Goal: Information Seeking & Learning: Check status

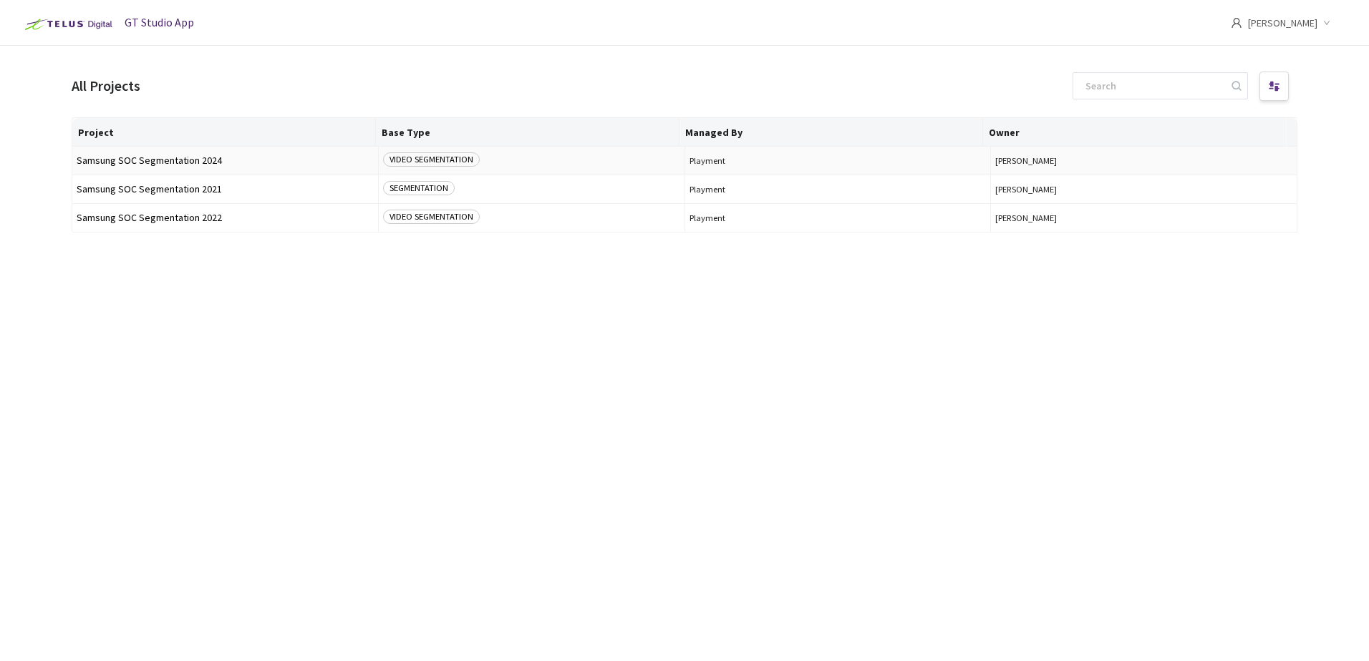
click at [152, 157] on span "Samsung SOC Segmentation 2024" at bounding box center [225, 160] width 297 height 11
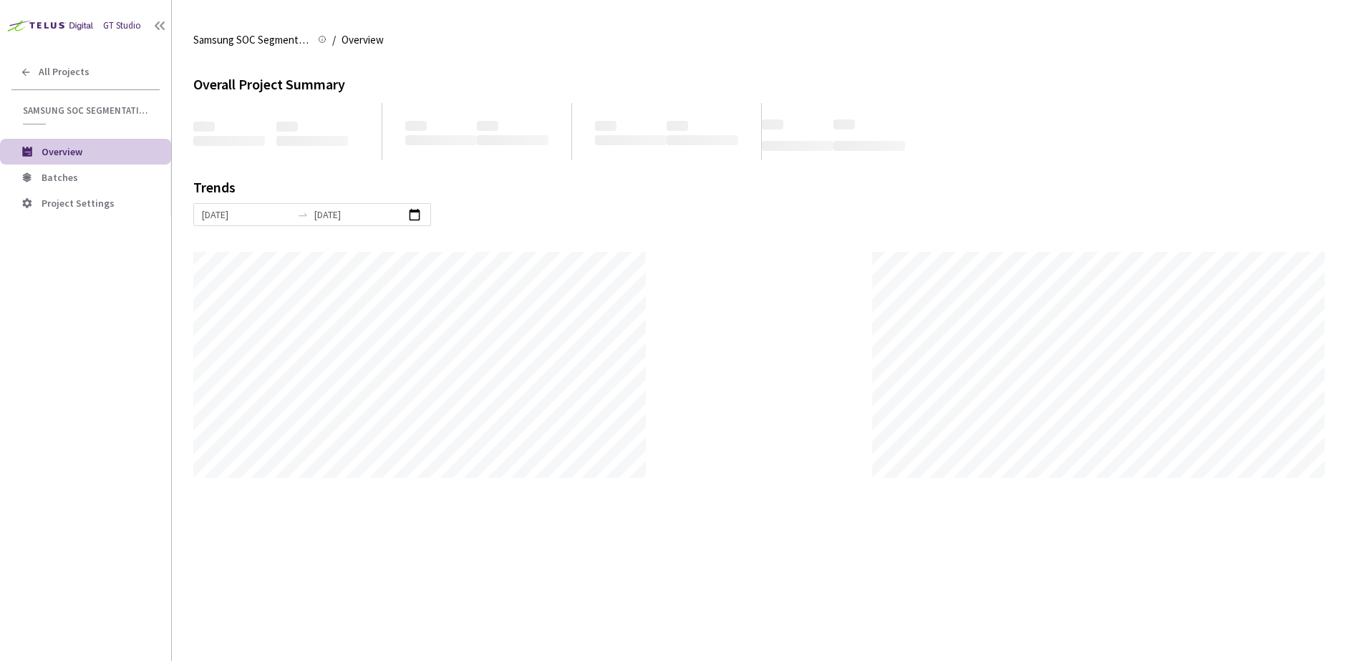
scroll to position [661, 1369]
click at [64, 175] on span "Batches" at bounding box center [60, 177] width 37 height 13
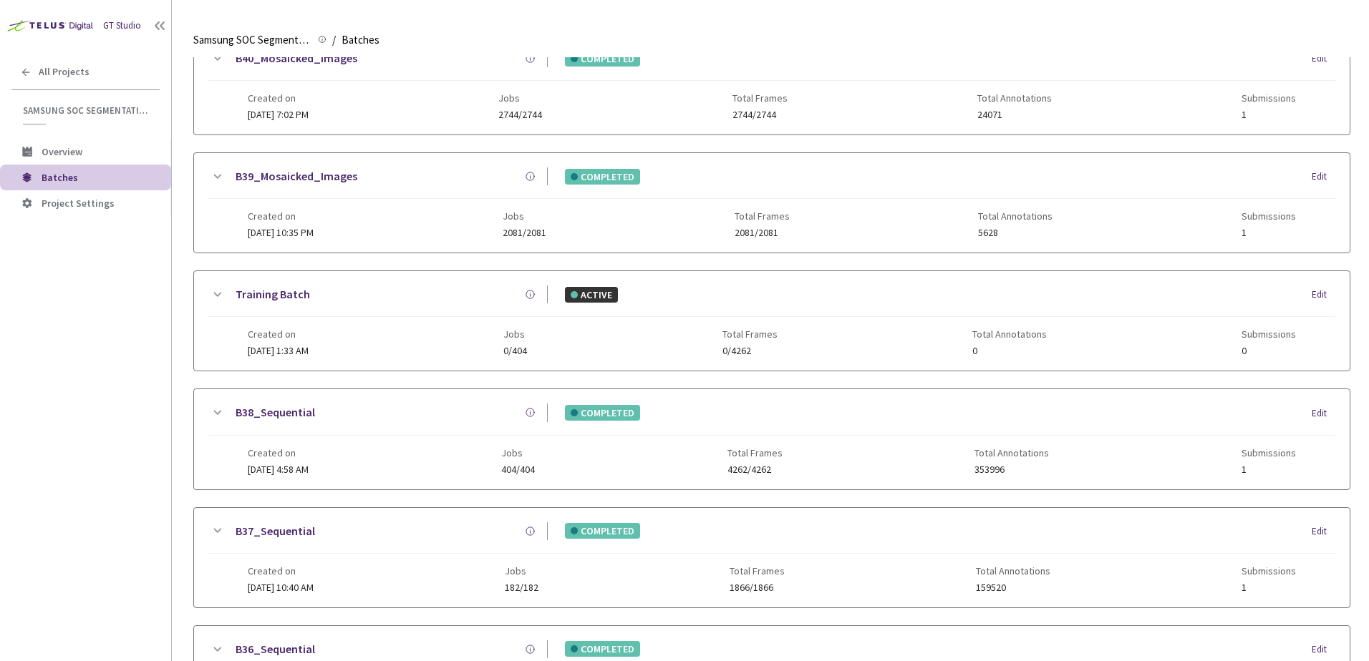
scroll to position [430, 0]
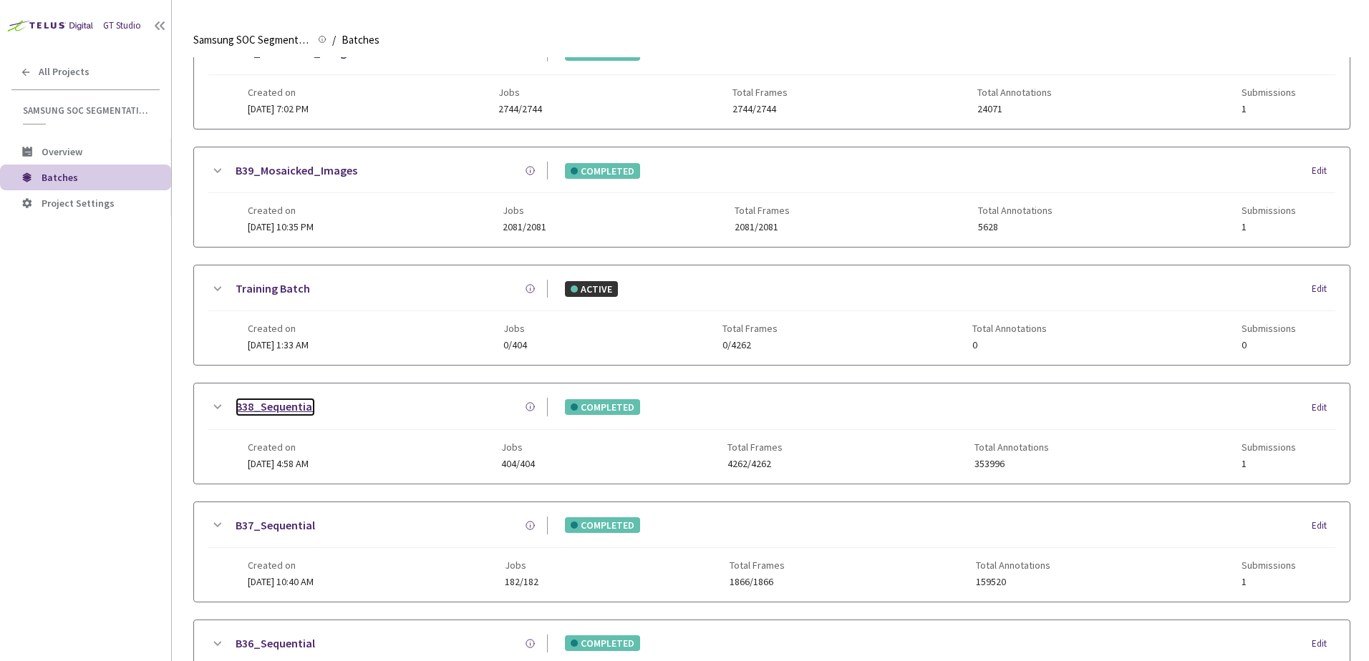
click at [295, 404] on link "B38_Sequential" at bounding box center [275, 407] width 79 height 18
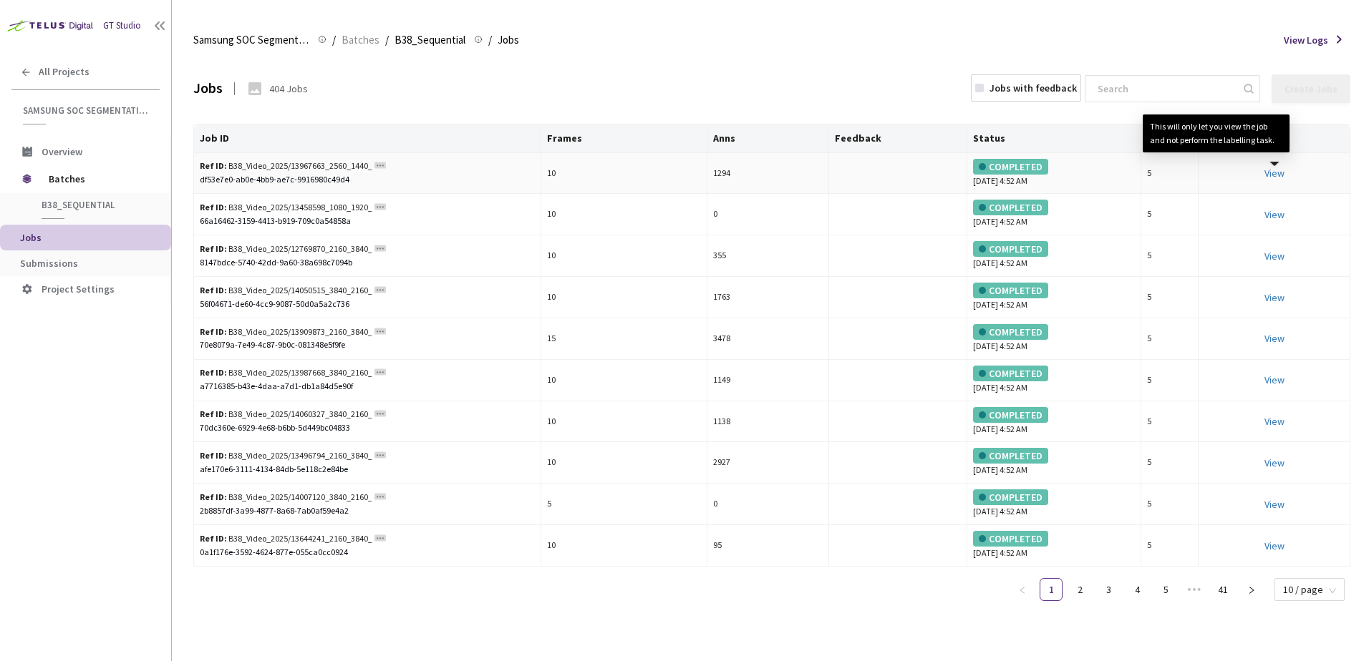
drag, startPoint x: 1274, startPoint y: 177, endPoint x: 1110, endPoint y: 185, distance: 164.8
click at [1010, 215] on div "COMPLETED" at bounding box center [1010, 208] width 75 height 16
click at [1279, 168] on link "View This will only let you view the job and not perform the labelling task." at bounding box center [1274, 173] width 20 height 13
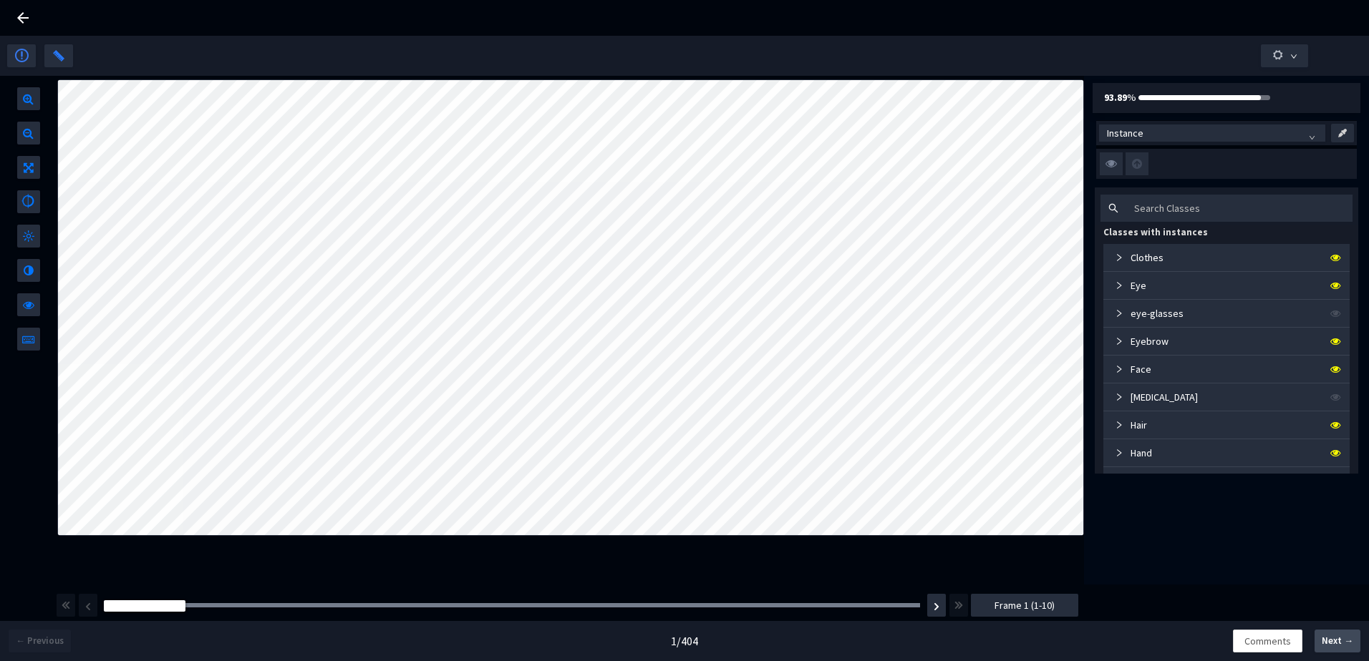
click at [1335, 643] on span "Next →" at bounding box center [1336, 641] width 31 height 14
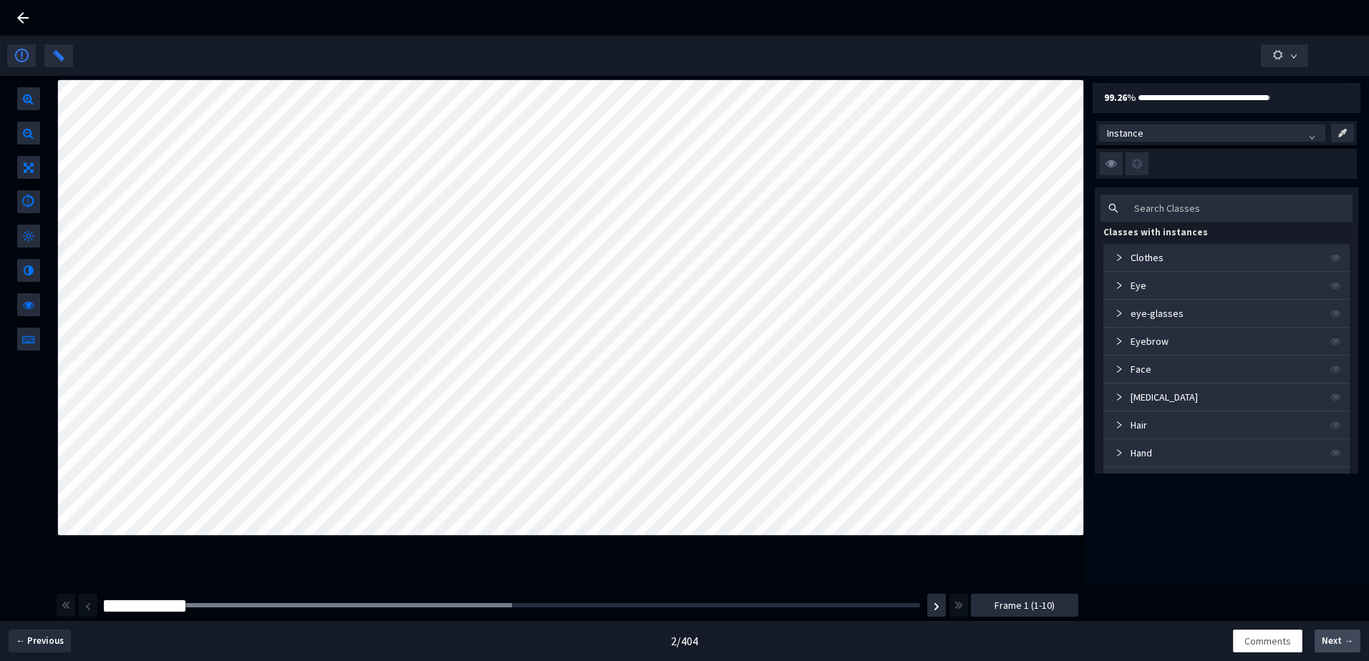
click at [1324, 641] on span "Next →" at bounding box center [1336, 641] width 31 height 14
click at [21, 19] on icon at bounding box center [22, 17] width 11 height 11
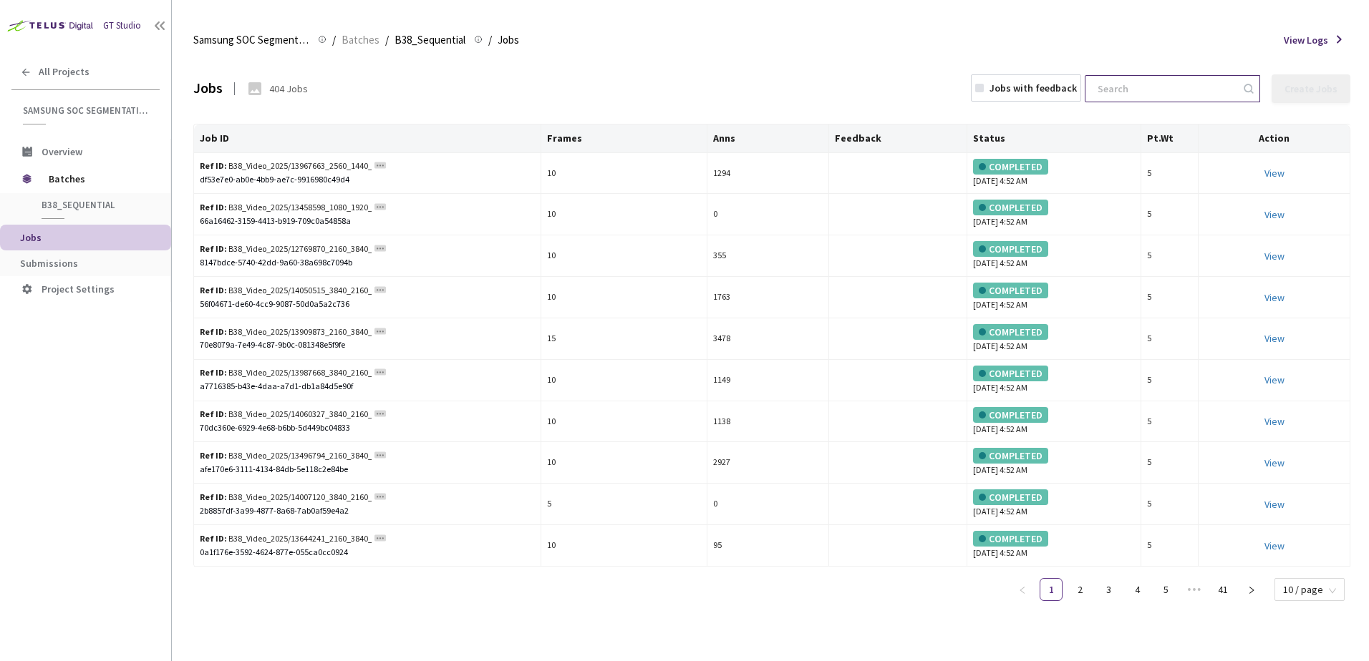
click at [1191, 87] on input at bounding box center [1165, 89] width 152 height 26
paste input "business-man-raised-hand-and-audience-with-questi-2025-07-09-21-23-35-utc"
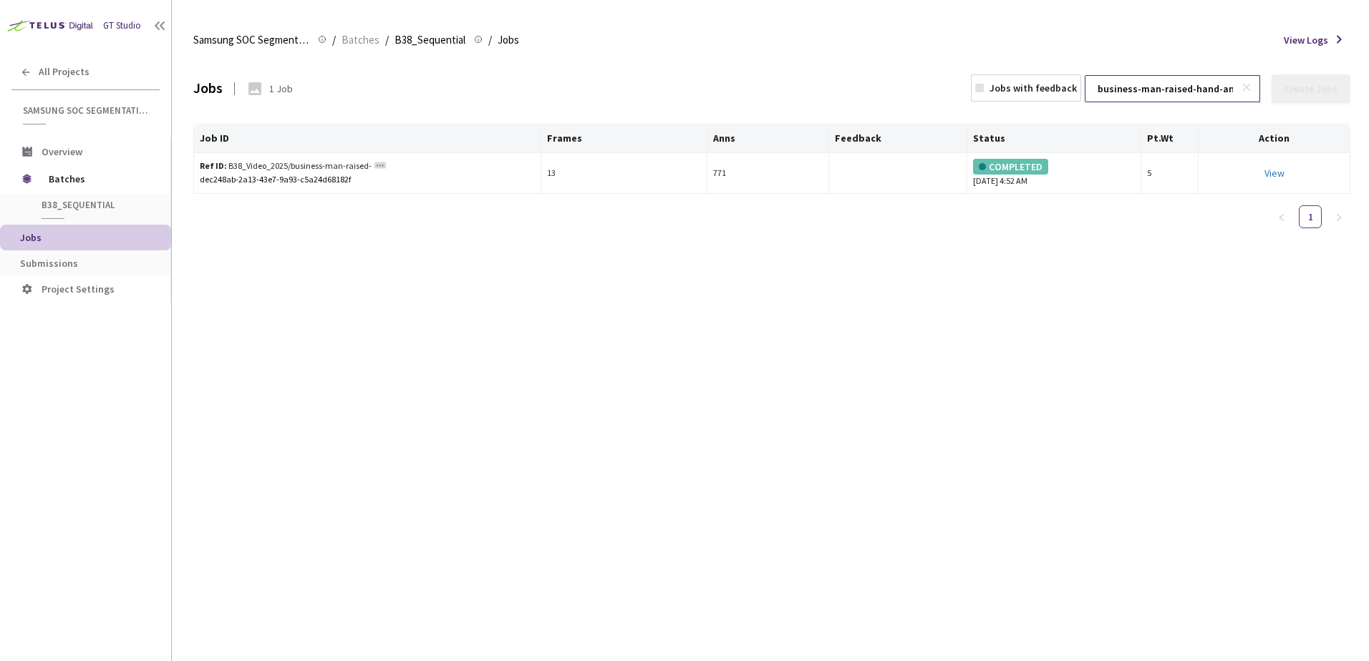
scroll to position [0, 215]
type input "business-man-raised-hand-and-audience-with-questi-2025-07-09-21-23-35-utc"
click at [1272, 172] on link "View This will only let you view the job and not perform the labelling task." at bounding box center [1274, 173] width 20 height 13
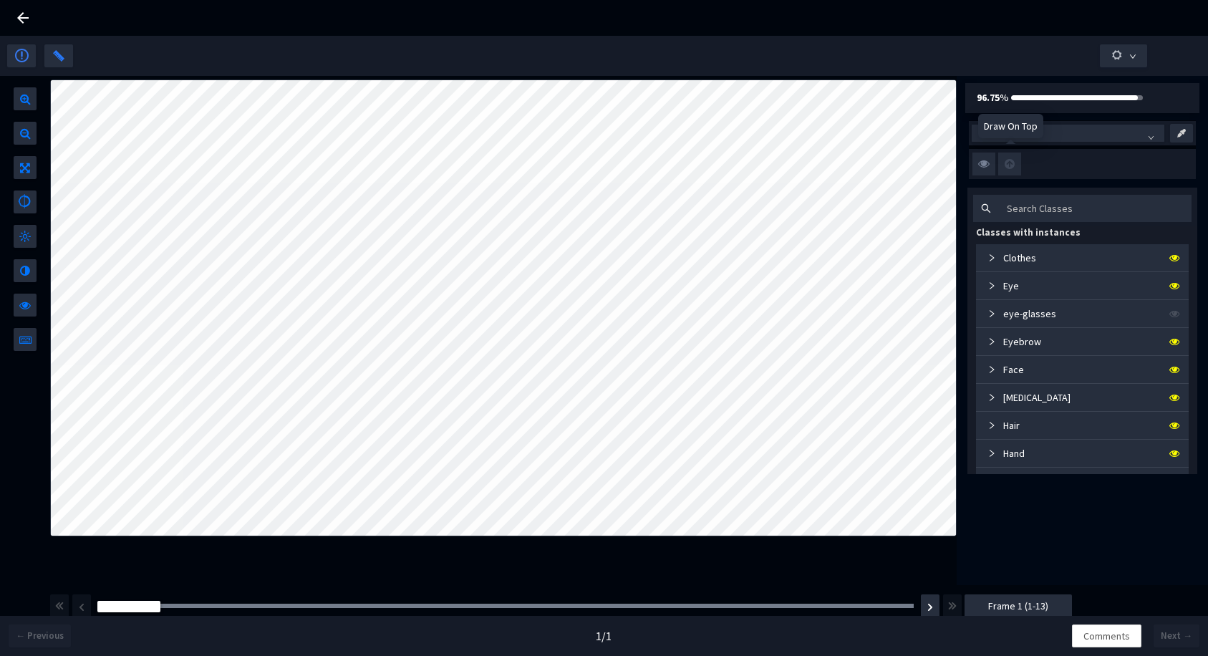
click at [1007, 135] on div "Draw On Top" at bounding box center [1010, 126] width 65 height 24
click at [1112, 131] on span "Instance" at bounding box center [1067, 132] width 177 height 21
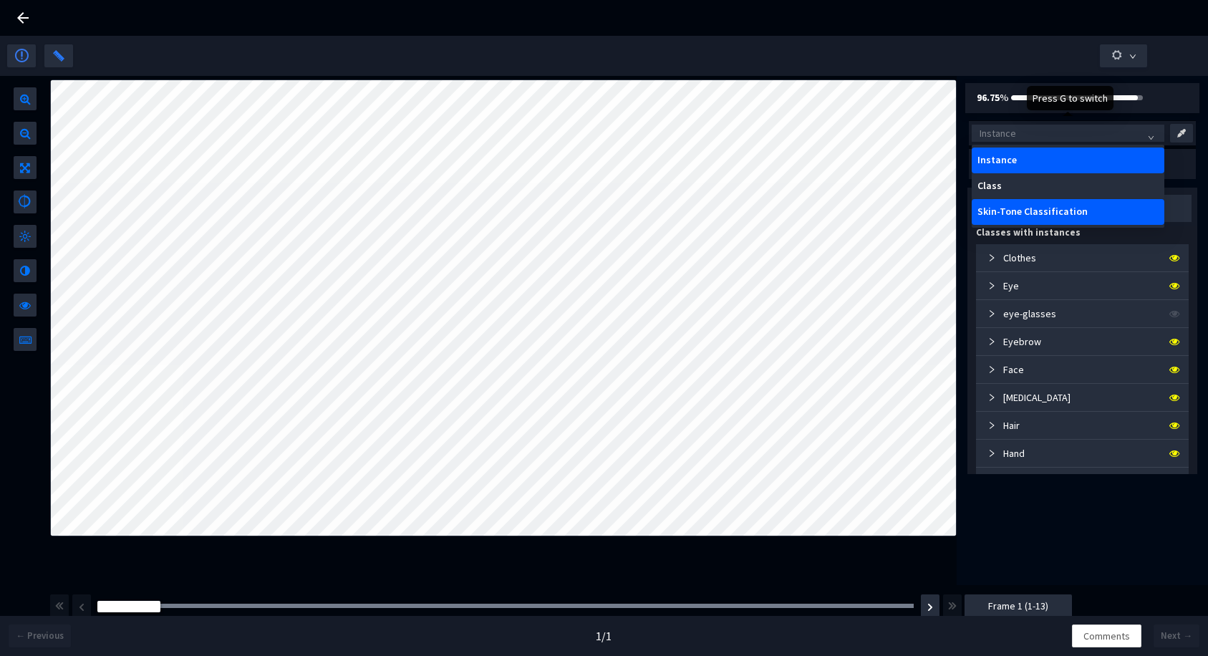
click at [1020, 206] on div "Skin-Tone Classification" at bounding box center [1067, 211] width 181 height 11
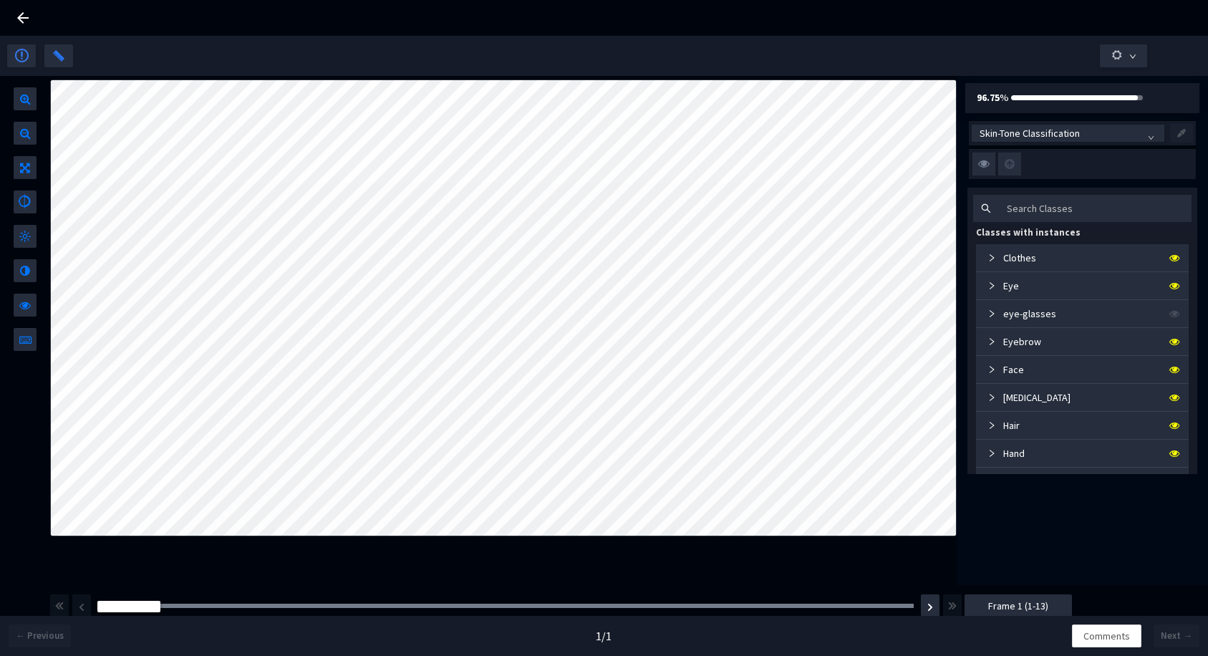
click at [24, 19] on icon at bounding box center [22, 17] width 11 height 11
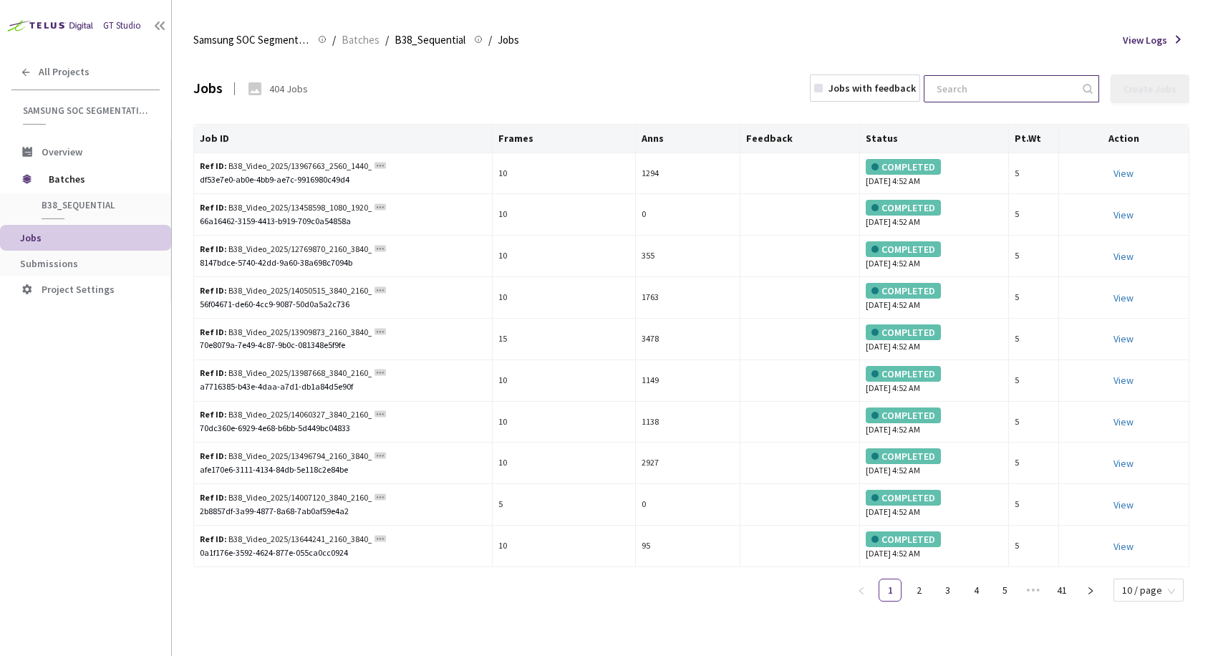
click at [964, 89] on input at bounding box center [1004, 89] width 152 height 26
paste input "518745_Woman_Owner_3840x2160"
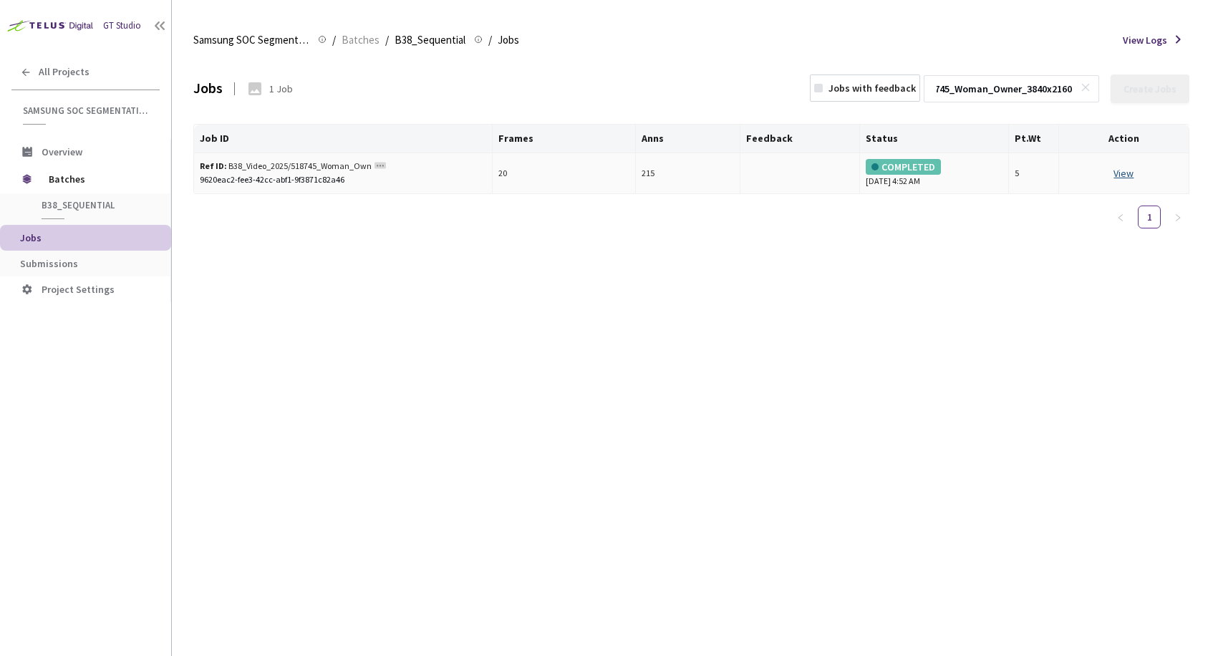
type input "518745_Woman_Owner_3840x2160"
click at [1121, 170] on link "View" at bounding box center [1123, 173] width 20 height 13
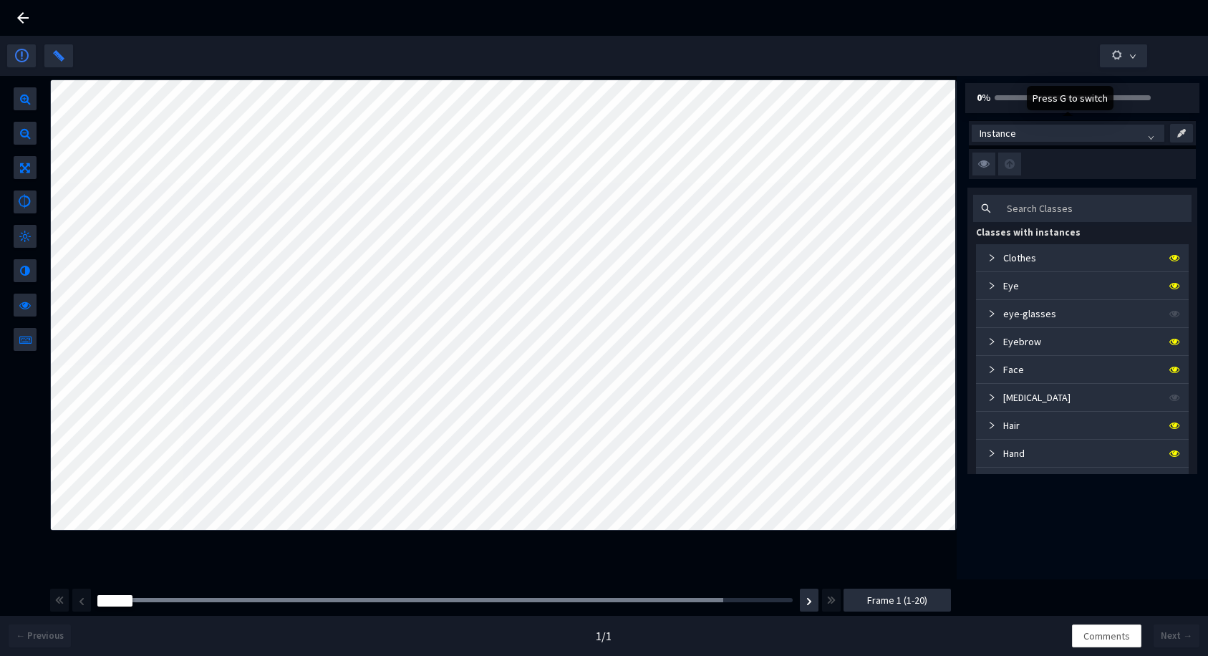
click at [1024, 137] on span "Instance" at bounding box center [1067, 132] width 177 height 21
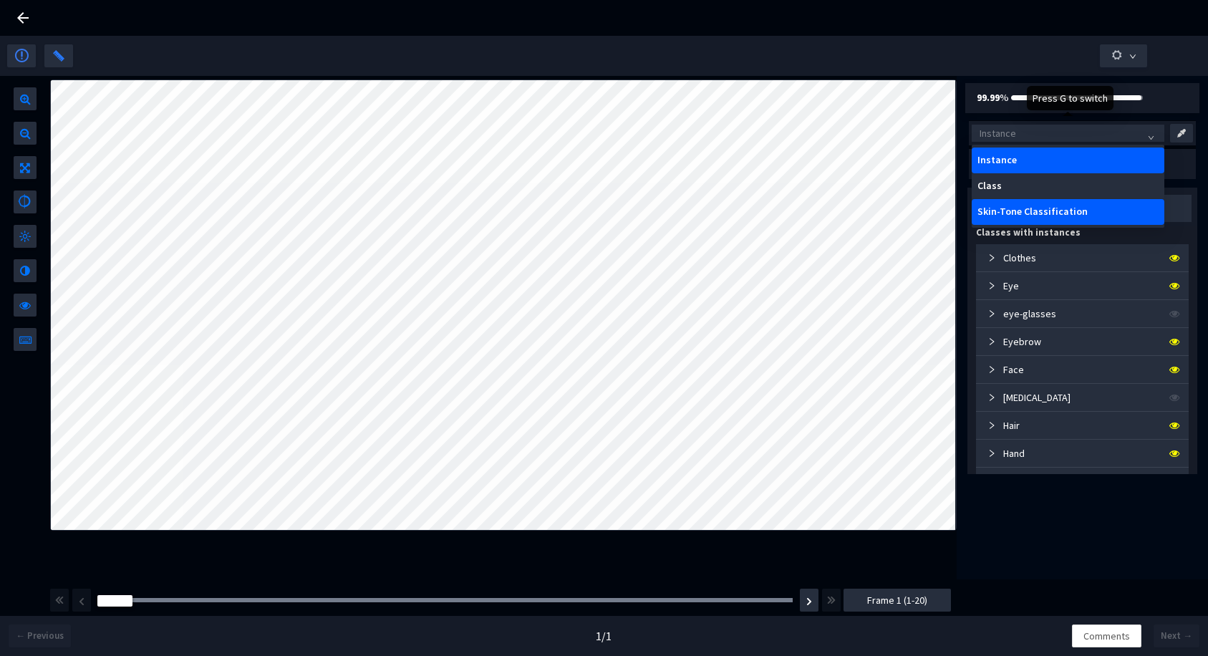
click at [1018, 207] on div "Skin-Tone Classification" at bounding box center [1067, 211] width 181 height 11
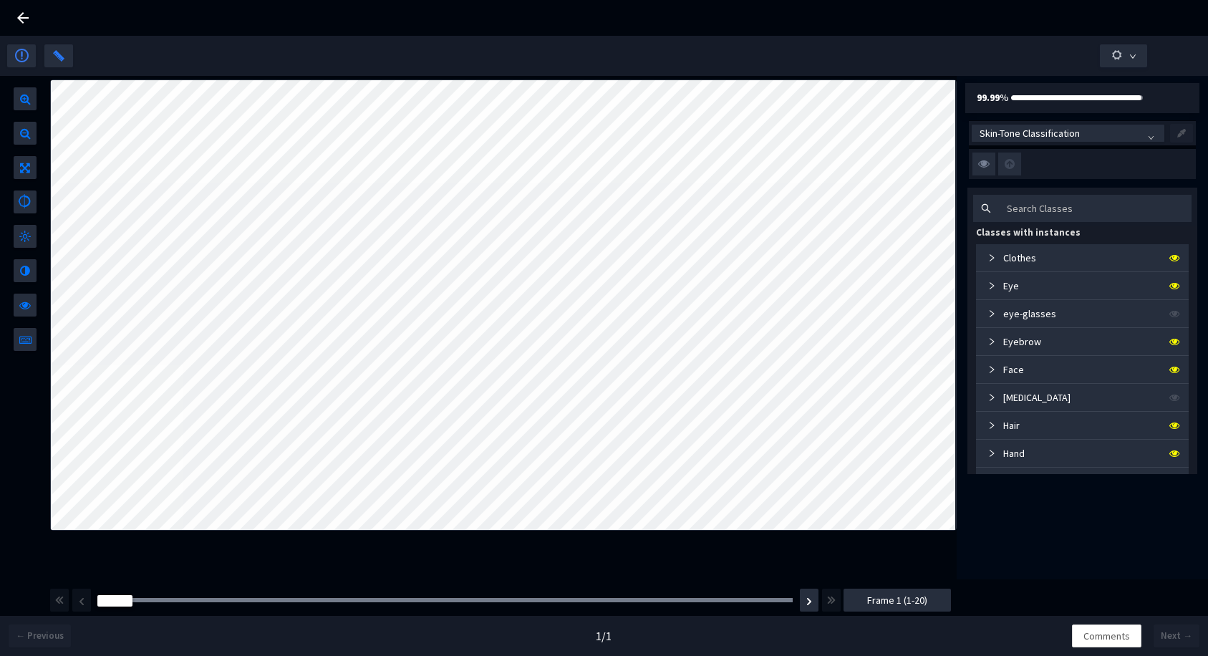
click at [31, 20] on icon at bounding box center [22, 17] width 17 height 17
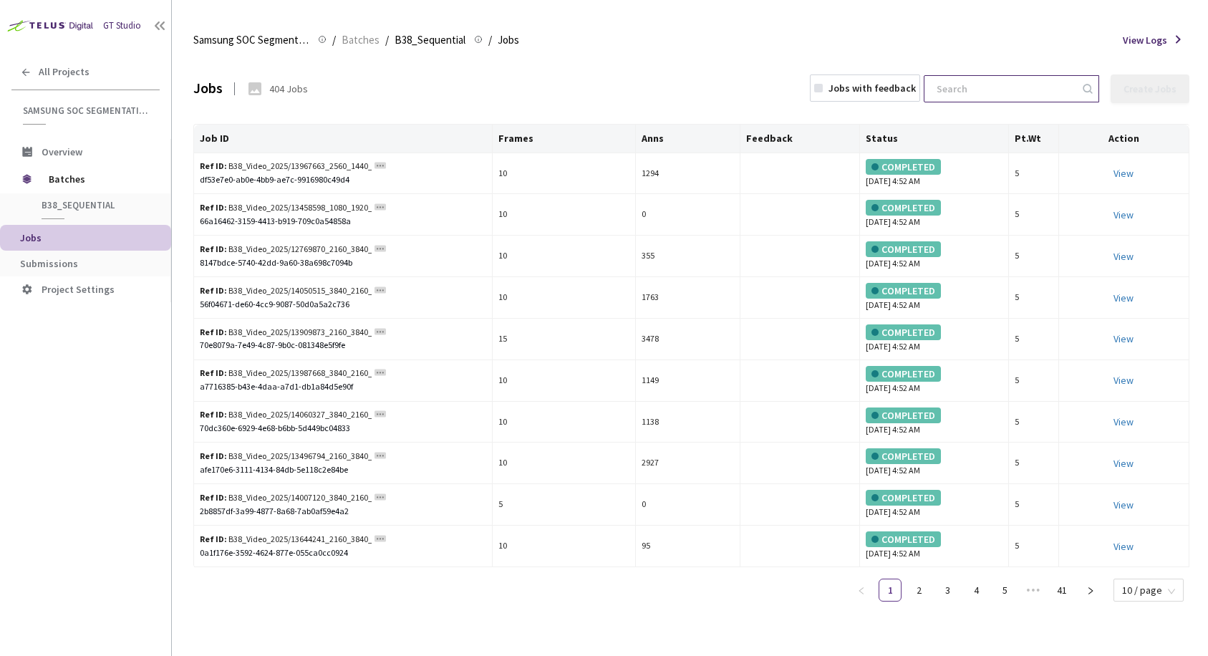
click at [955, 96] on input at bounding box center [1004, 89] width 152 height 26
paste input "happy-people-faces-or-selfie-at-night-club-for-me-2025-07-09-21-17-31-utc"
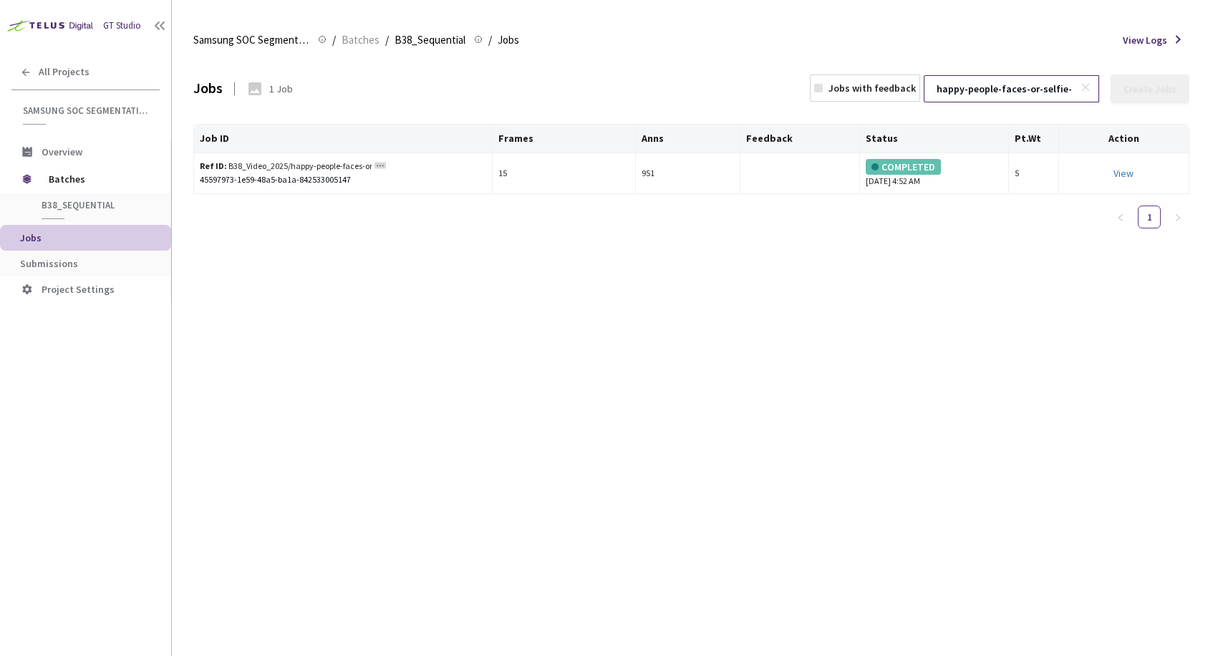
scroll to position [0, 201]
type input "happy-people-faces-or-selfie-at-night-club-for-me-2025-07-09-21-17-31-utc"
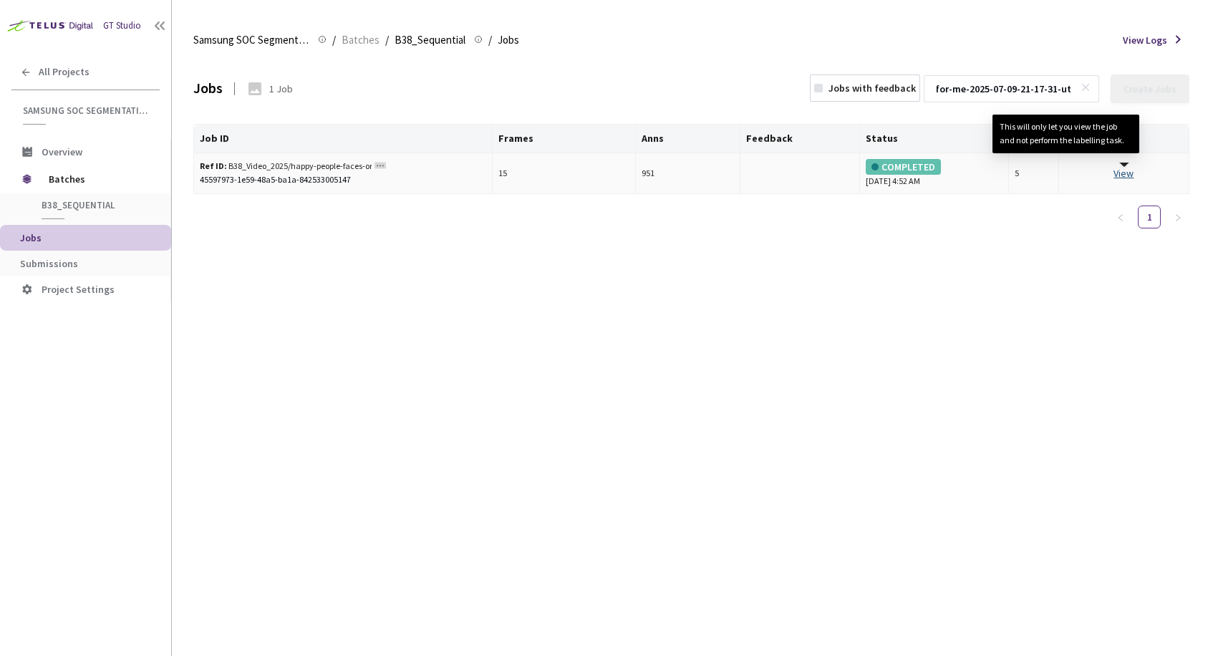
click at [1122, 170] on link "View This will only let you view the job and not perform the labelling task." at bounding box center [1123, 173] width 20 height 13
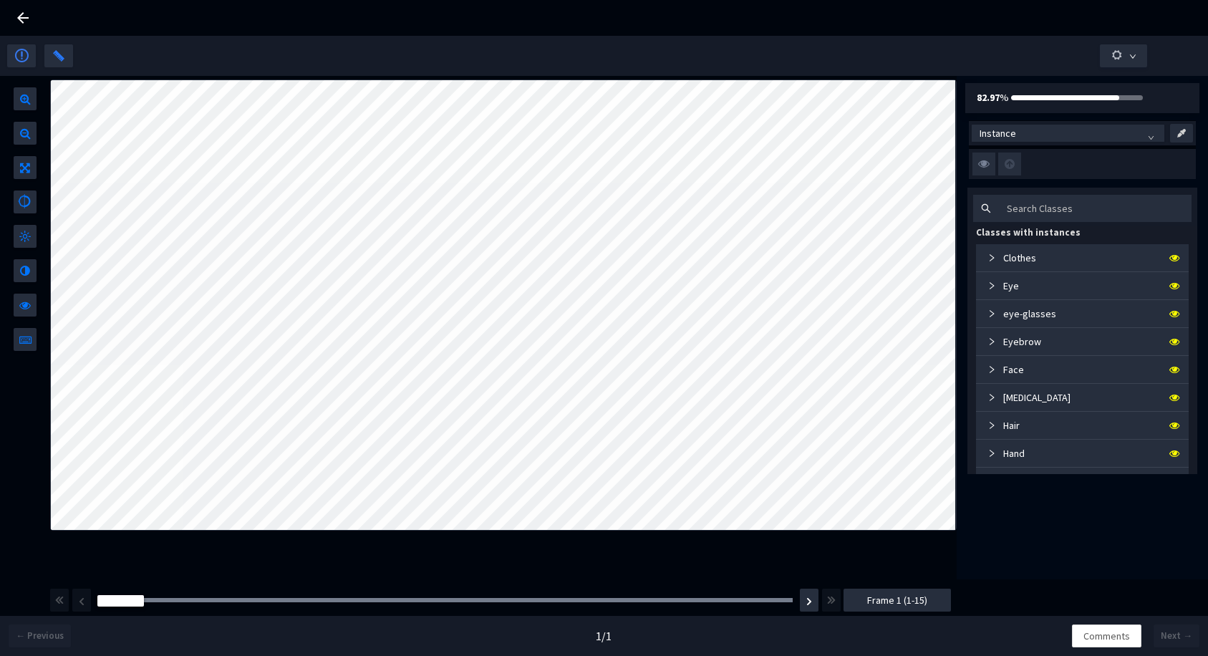
click at [1025, 134] on span "Instance" at bounding box center [1067, 132] width 177 height 21
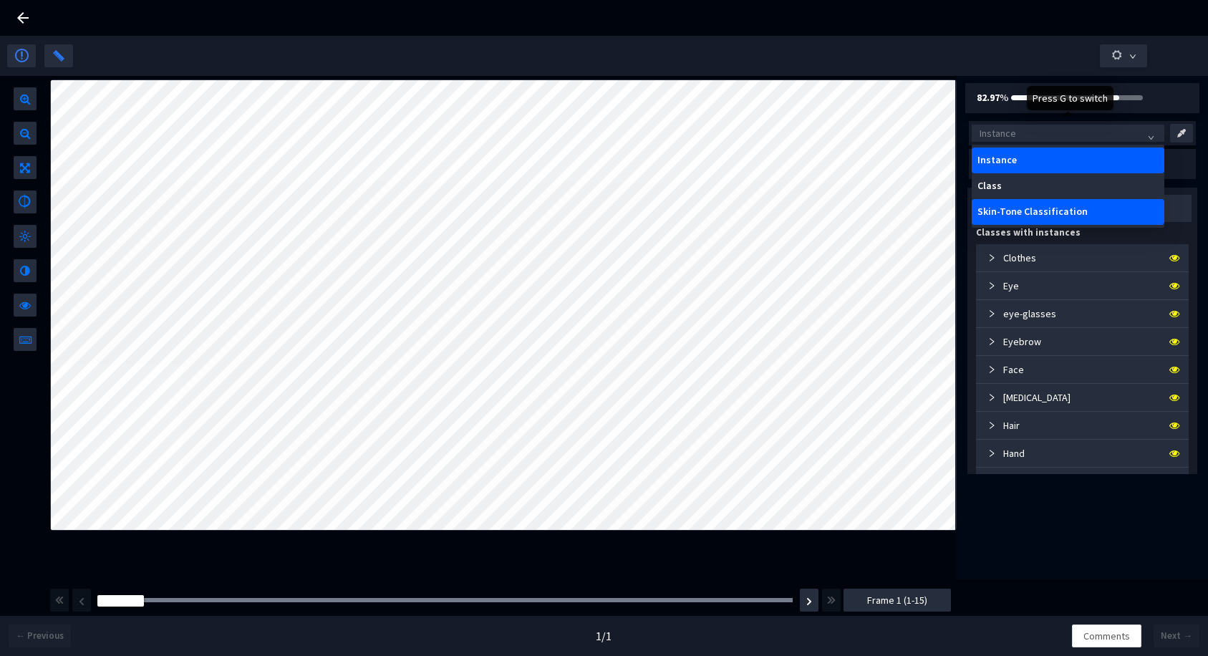
click at [1024, 206] on div "Skin-Tone Classification" at bounding box center [1067, 211] width 181 height 11
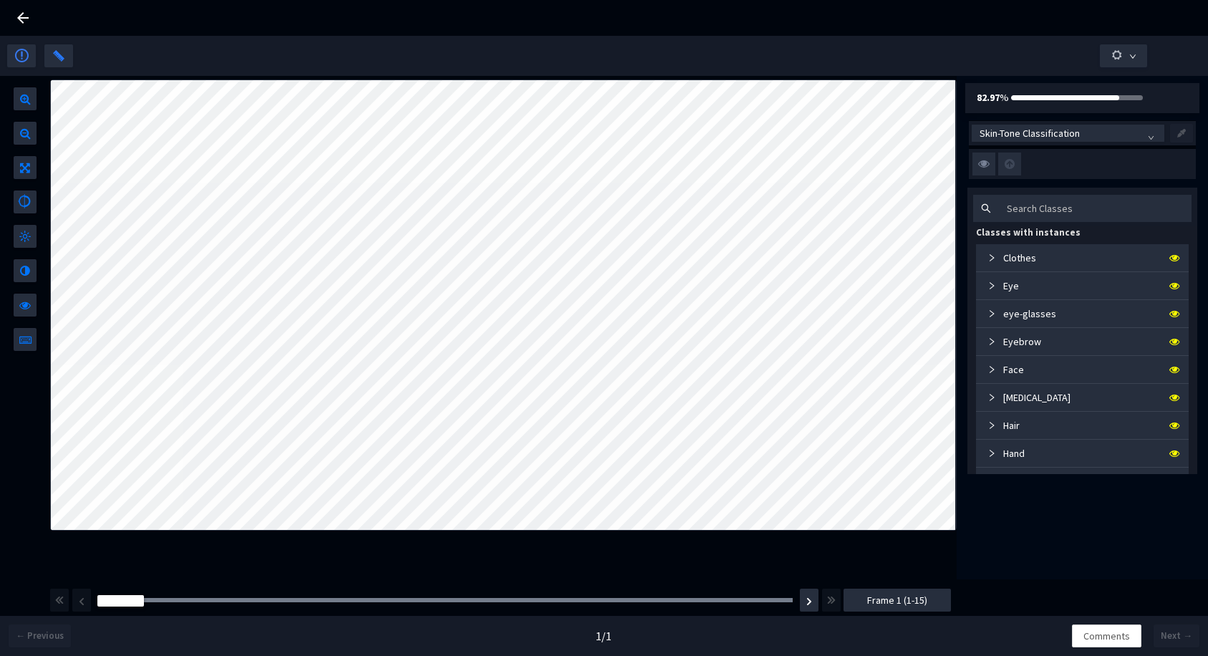
click at [25, 17] on icon at bounding box center [22, 17] width 11 height 11
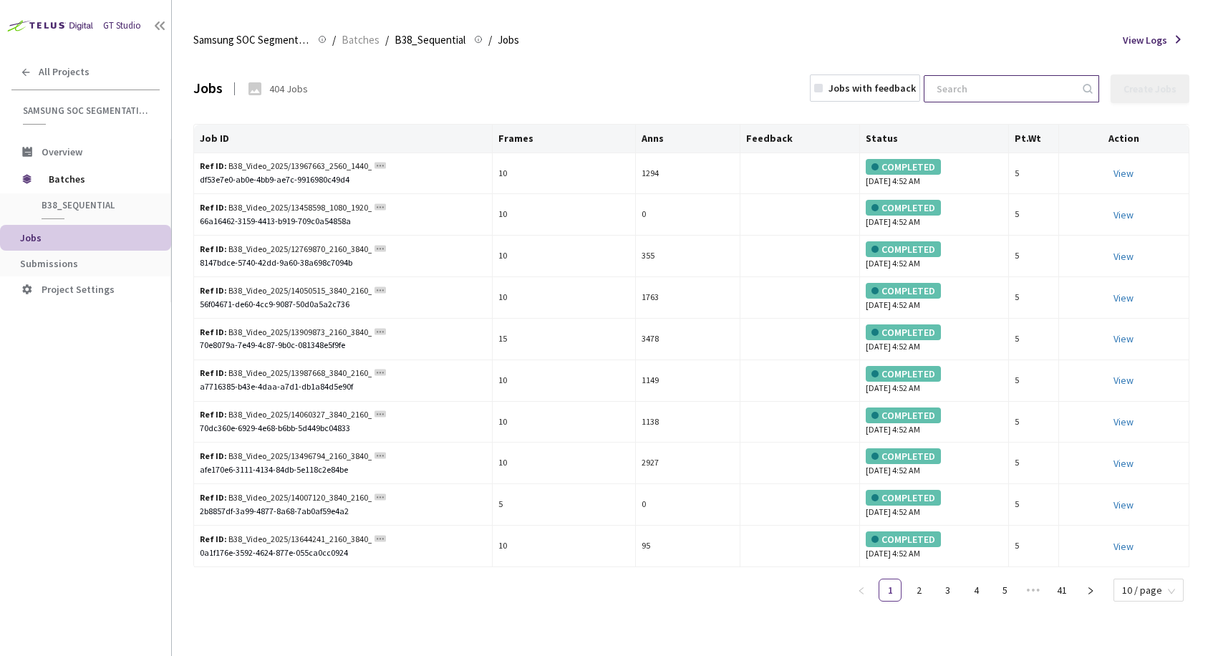
click at [957, 83] on input at bounding box center [1004, 89] width 152 height 26
paste input "restaurant-payment-process-2025-07-11-19-38-22-utc"
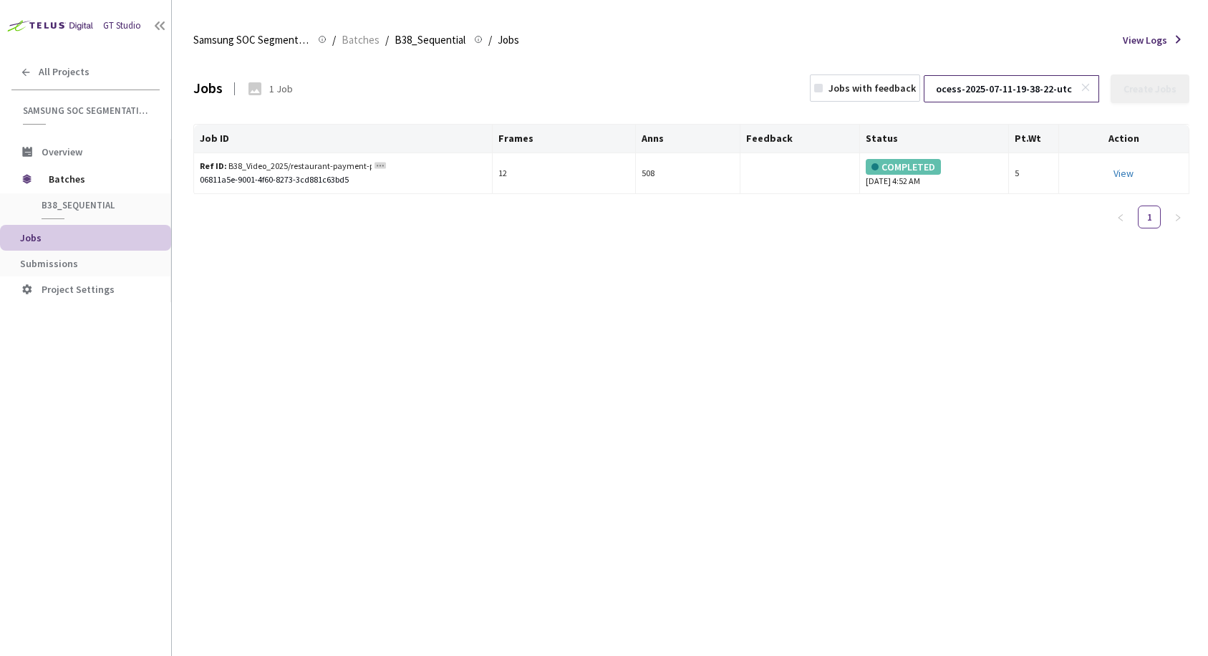
type input "restaurant-payment-process-2025-07-11-19-38-22-utc"
click at [1120, 170] on link "View" at bounding box center [1123, 173] width 20 height 13
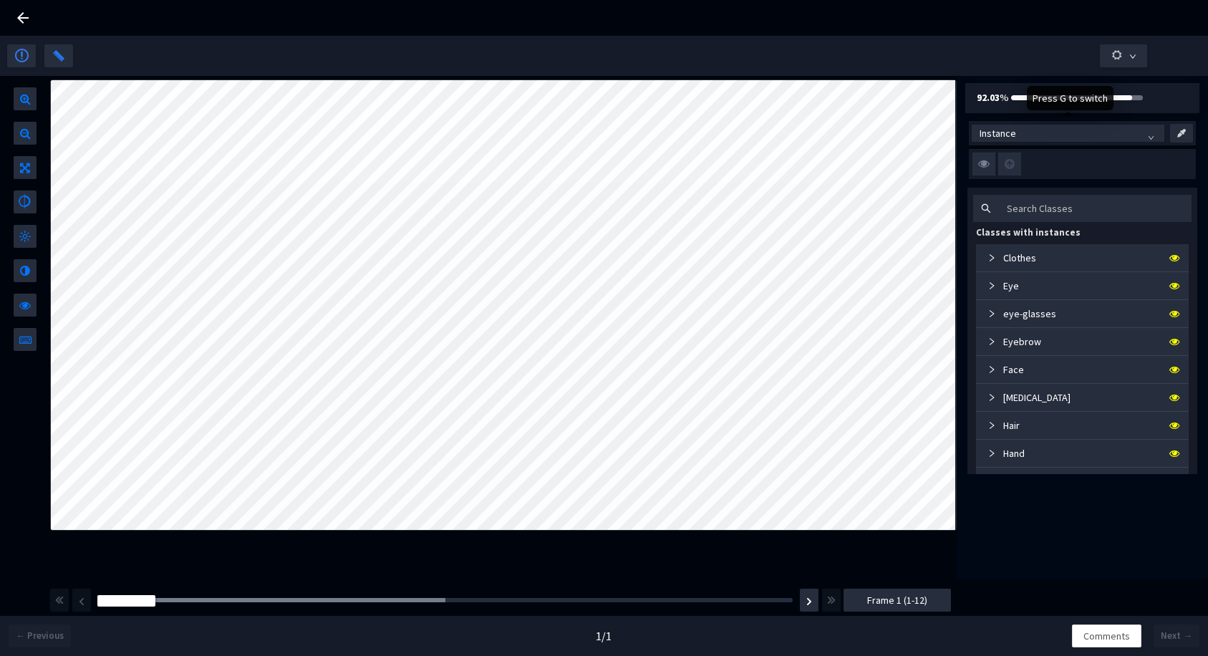
click at [1002, 136] on span "Instance" at bounding box center [1067, 132] width 177 height 21
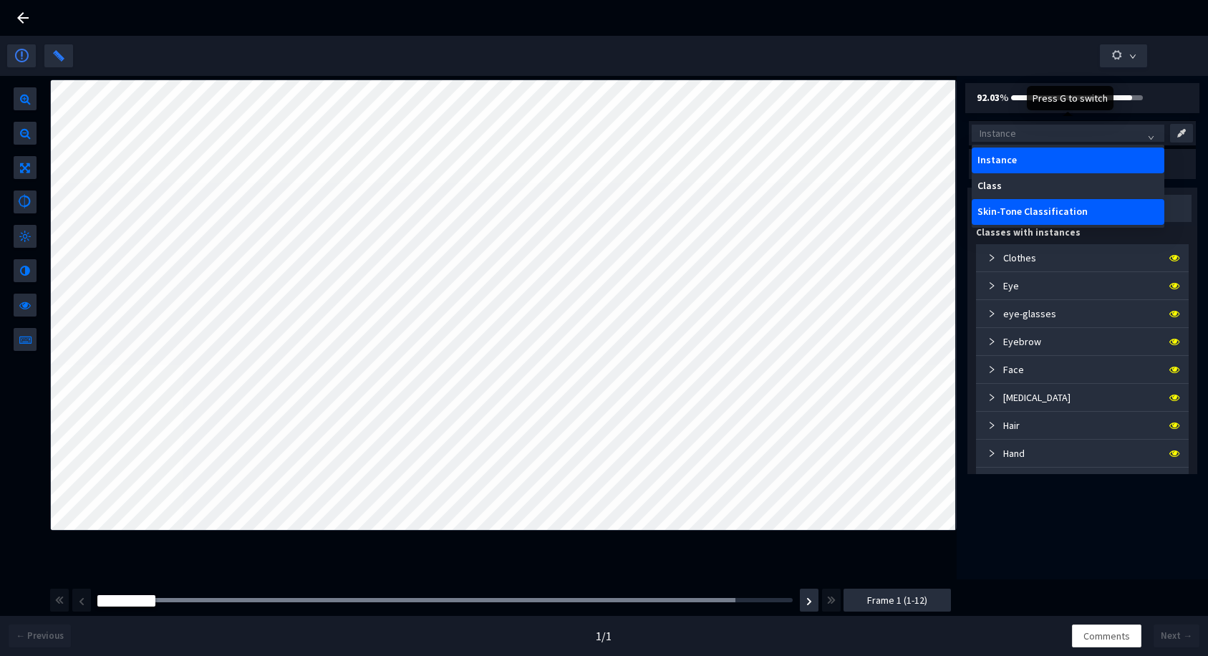
drag, startPoint x: 1019, startPoint y: 203, endPoint x: 992, endPoint y: 198, distance: 27.0
click at [1019, 203] on div "Skin-Tone Classification" at bounding box center [1067, 212] width 193 height 26
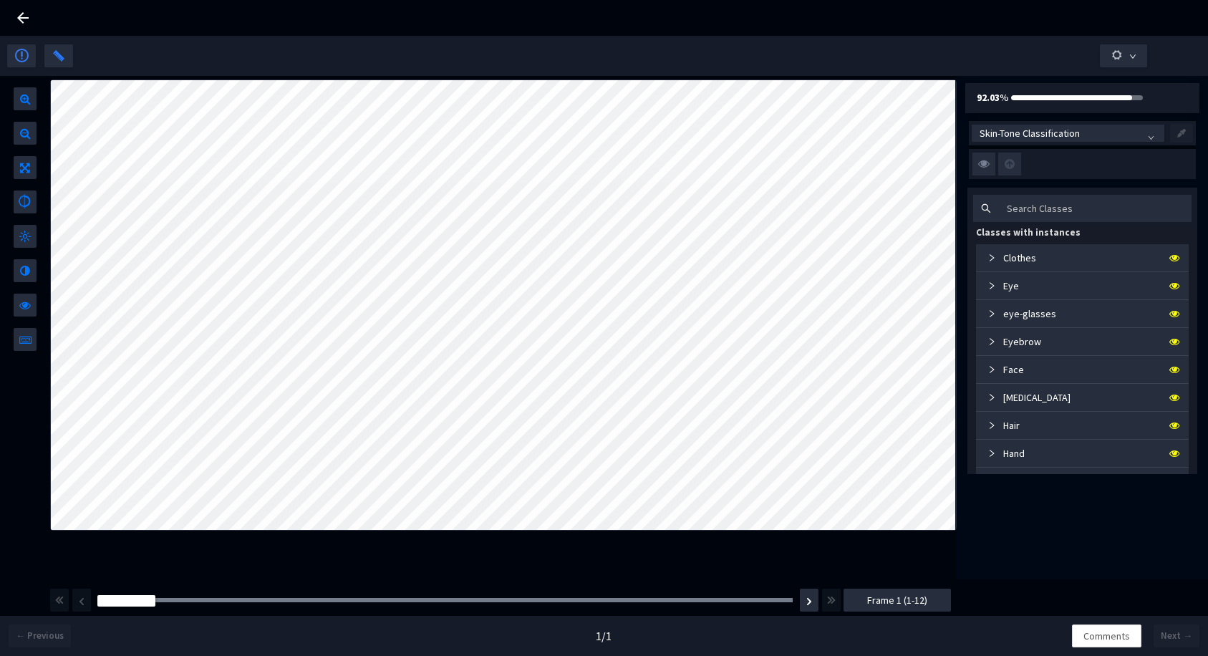
click at [29, 19] on icon at bounding box center [22, 17] width 11 height 11
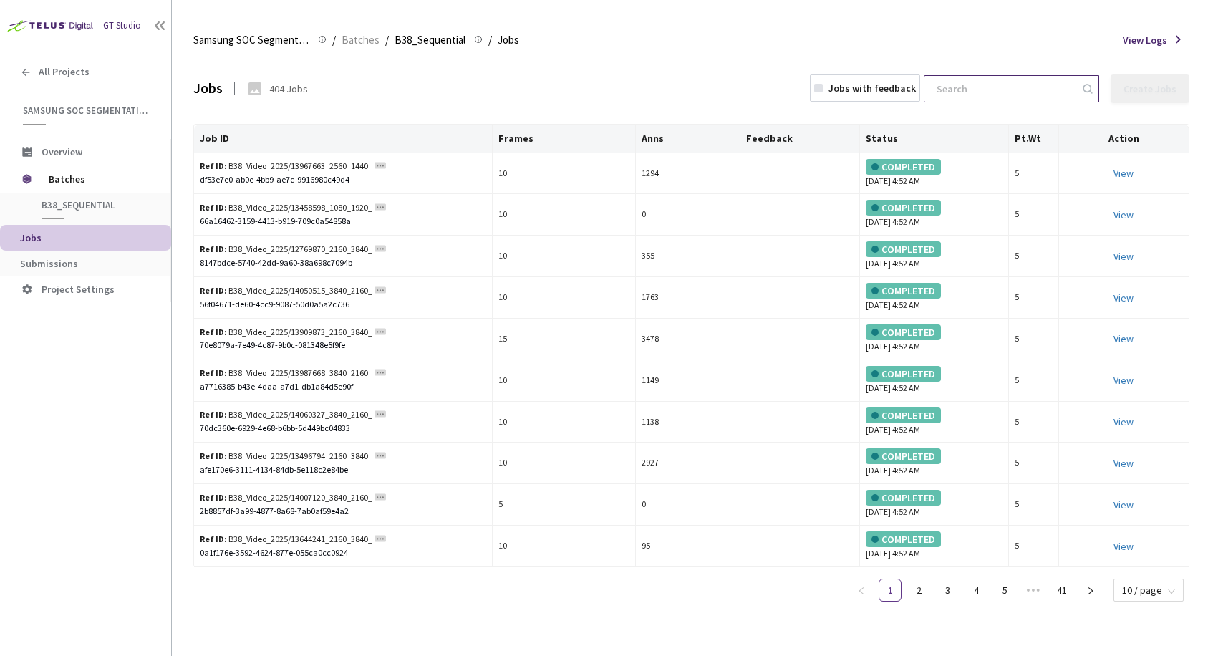
click at [964, 81] on input at bounding box center [1004, 89] width 152 height 26
paste input "greenhouse-florist-wearing-apron-and-glasses-clien-2025-07-11-21-03-12-utc"
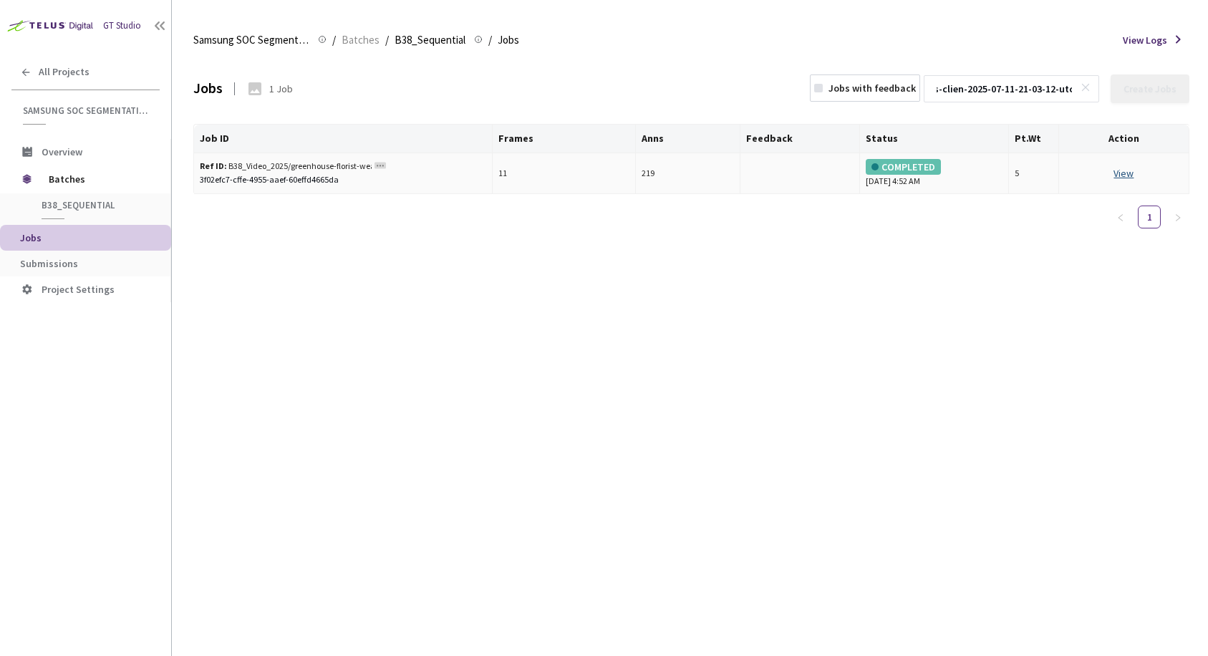
type input "greenhouse-florist-wearing-apron-and-glasses-clien-2025-07-11-21-03-12-utc"
click at [1130, 175] on td "View" at bounding box center [1124, 174] width 130 height 42
click at [1130, 175] on link "View This will only let you view the job and not perform the labelling task." at bounding box center [1123, 173] width 20 height 13
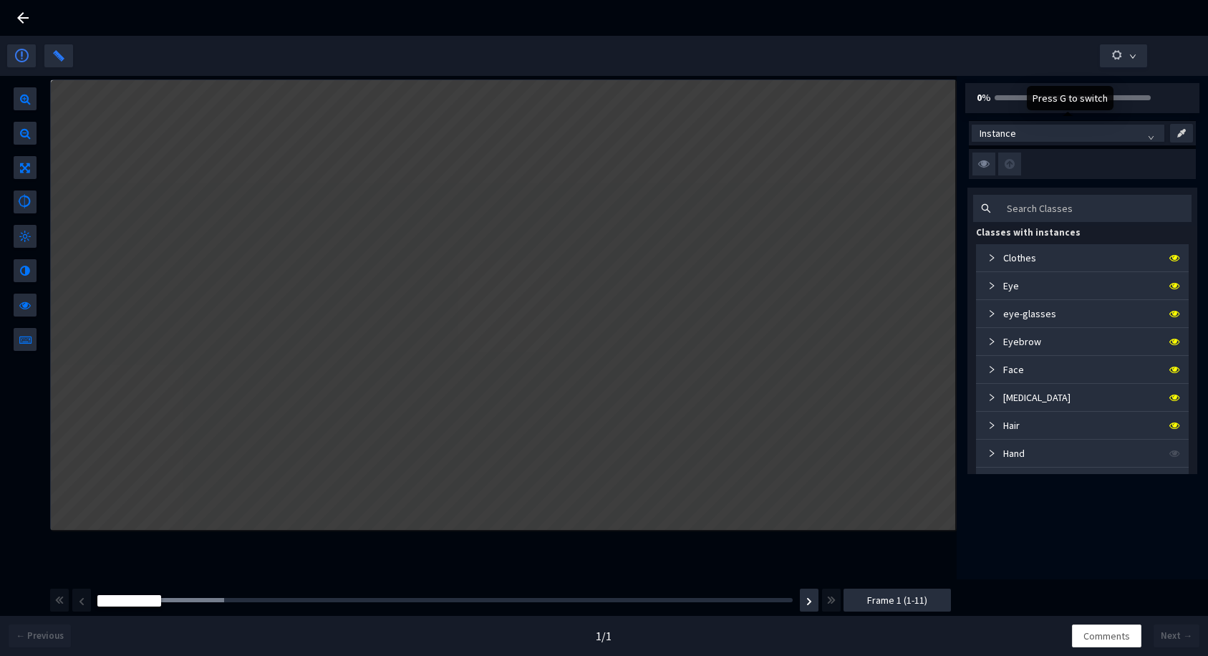
click at [1030, 127] on span "Instance" at bounding box center [1067, 132] width 177 height 21
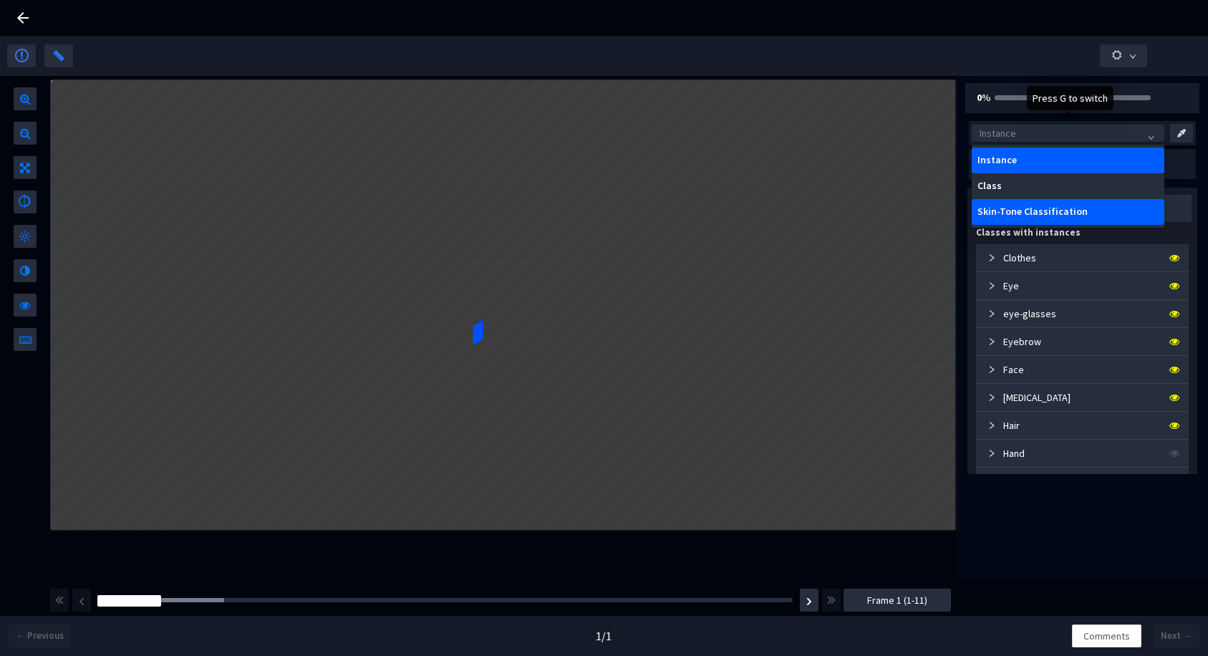
click at [1018, 203] on div "Skin-Tone Classification" at bounding box center [1067, 212] width 193 height 26
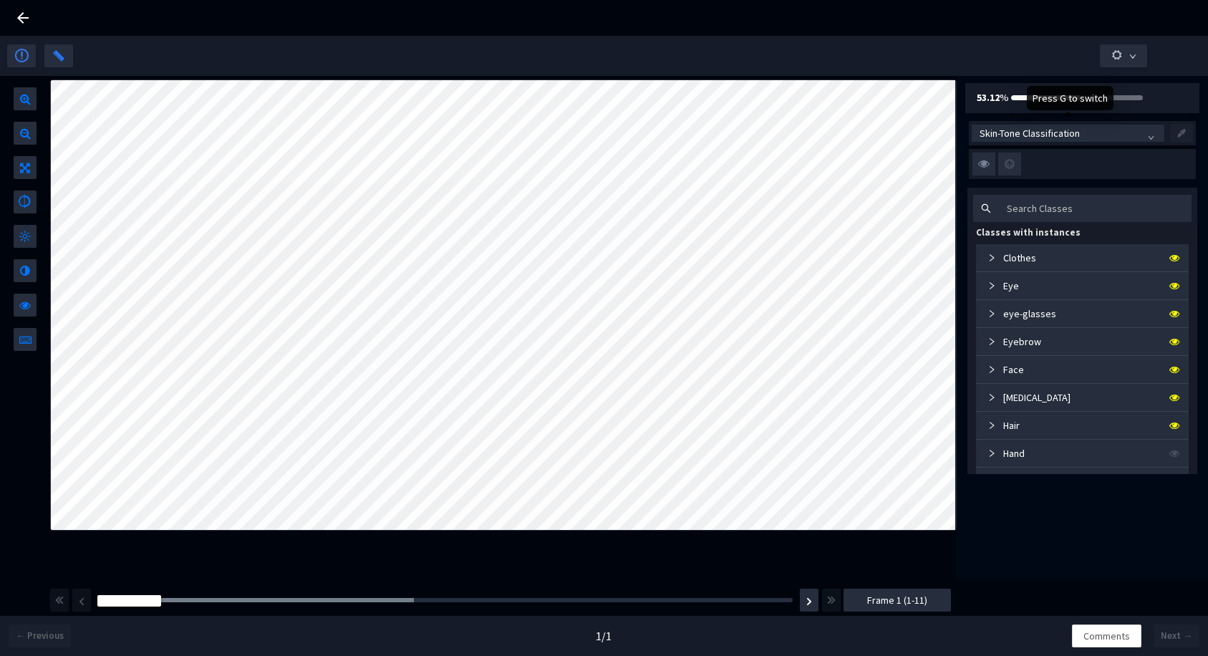
click at [1010, 135] on span "Skin-Tone Classification" at bounding box center [1067, 132] width 177 height 21
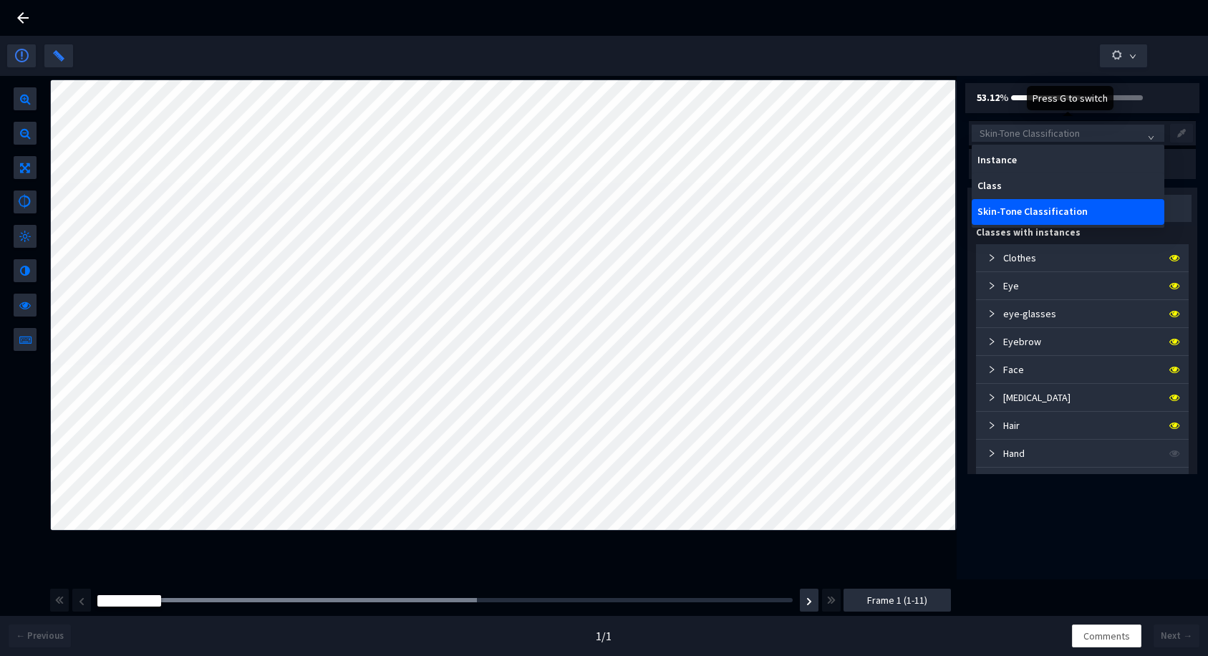
click at [1003, 212] on div "Skin-Tone Classification" at bounding box center [1067, 211] width 181 height 11
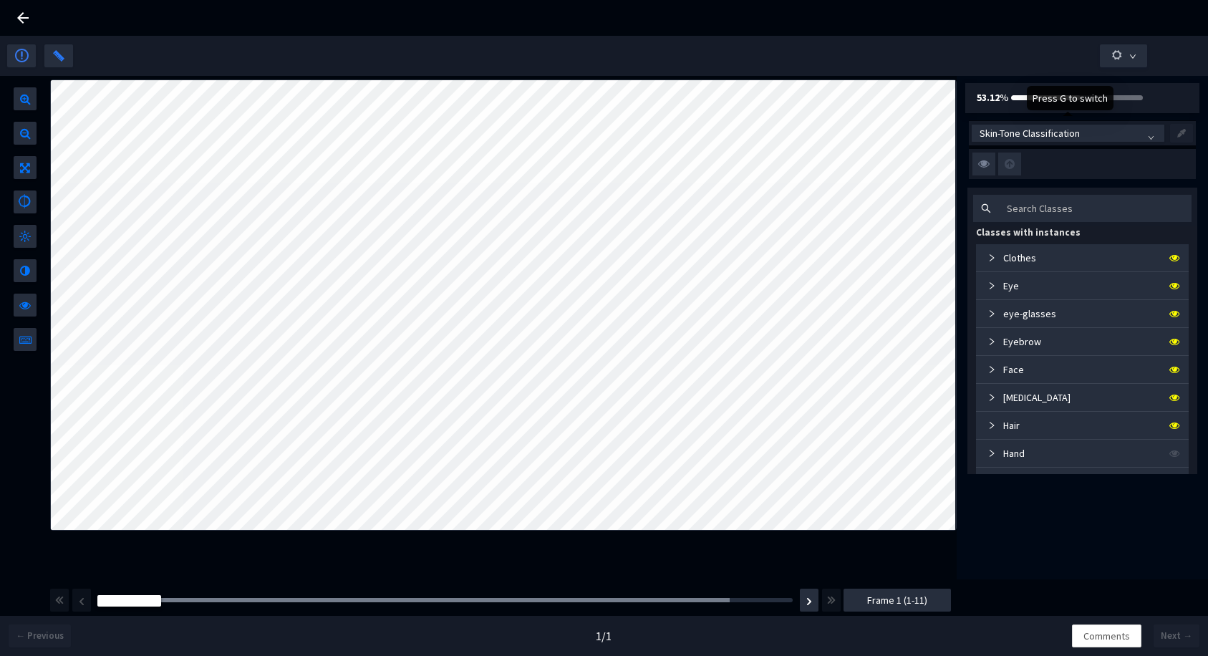
click at [999, 137] on span "Skin-Tone Classification" at bounding box center [1067, 132] width 177 height 21
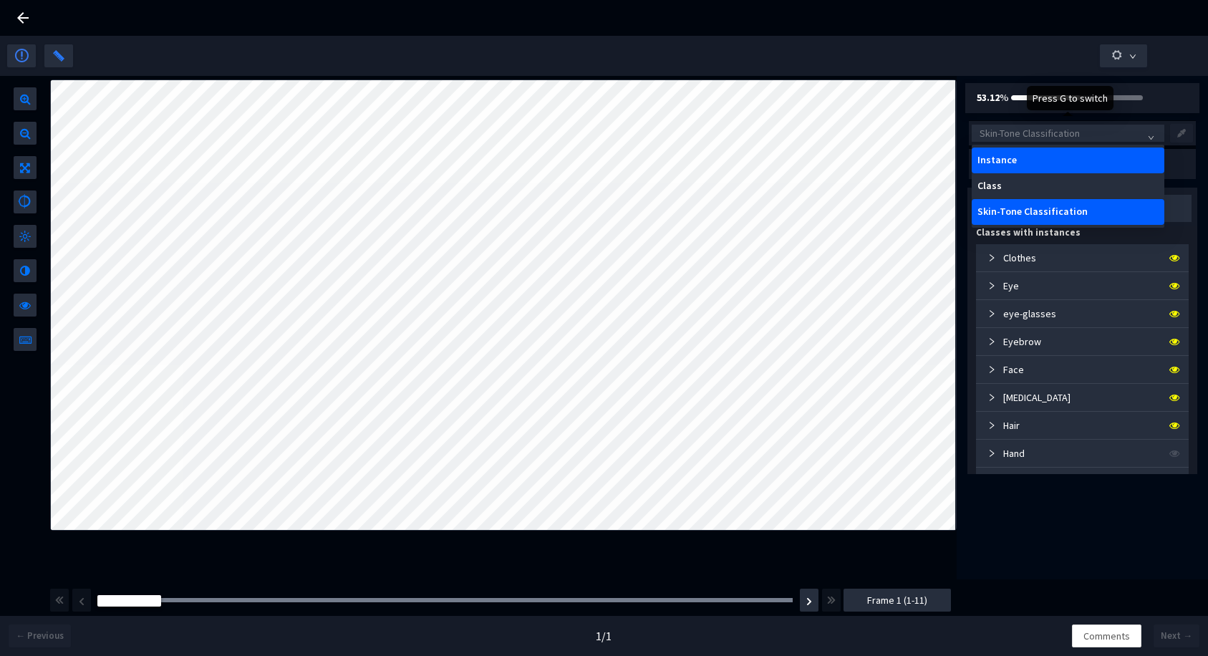
click at [1001, 158] on div "Instance" at bounding box center [1067, 160] width 181 height 11
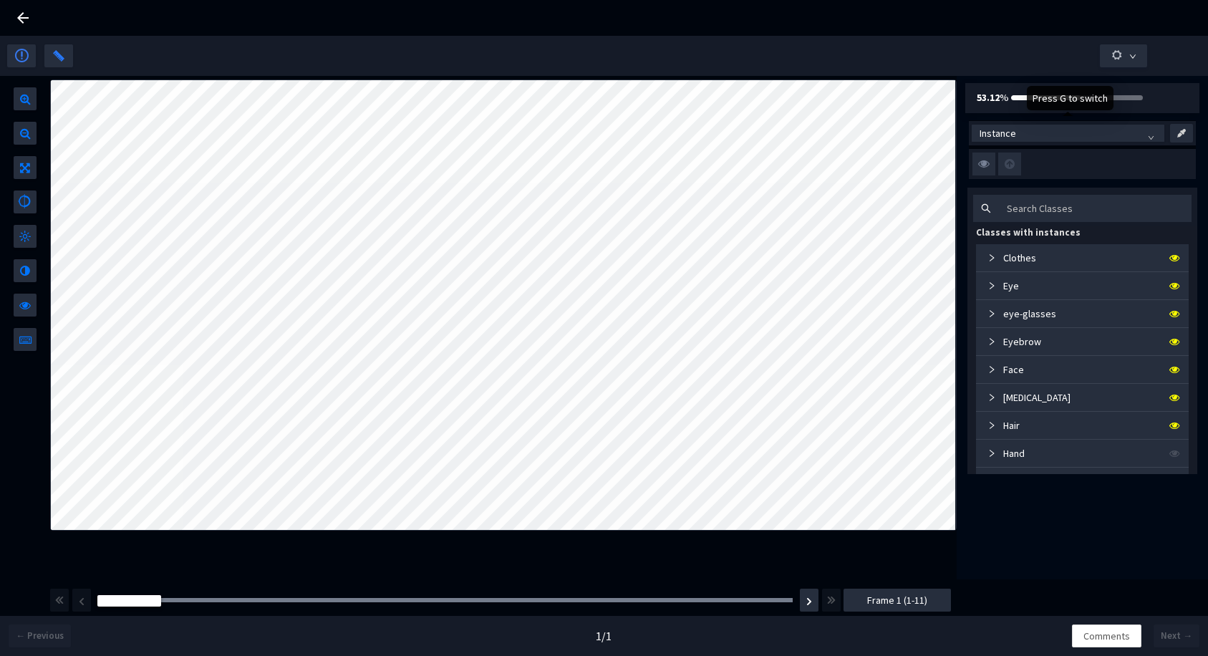
click at [1006, 135] on span "Instance" at bounding box center [1067, 132] width 177 height 21
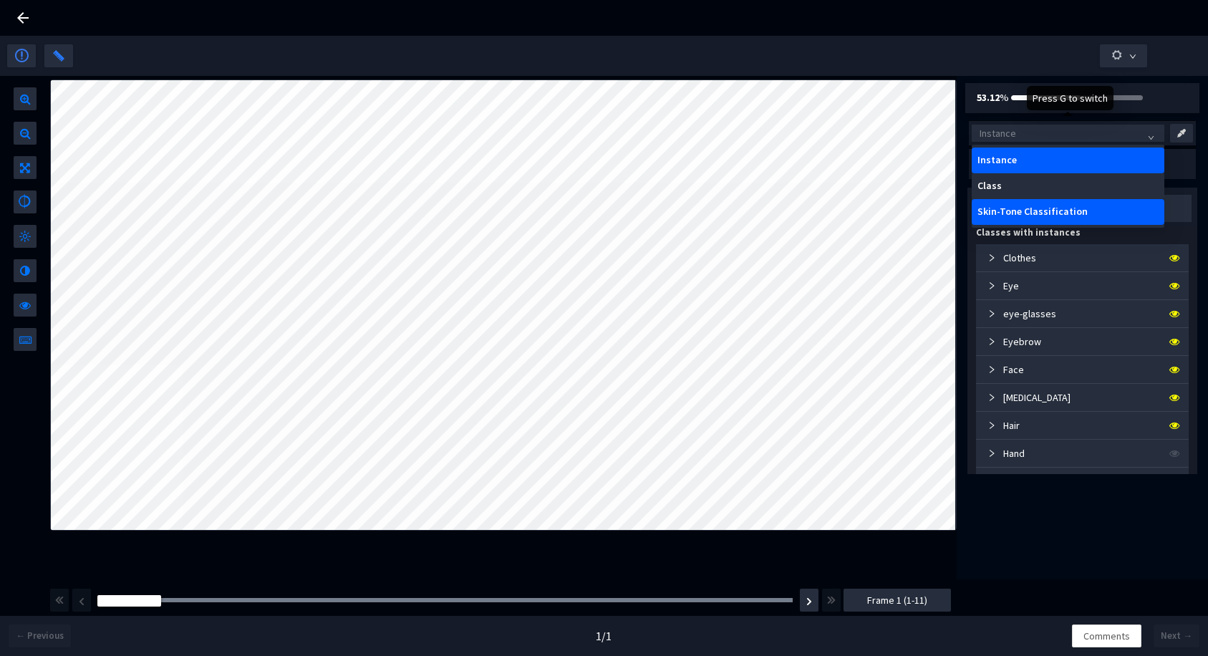
click at [1004, 206] on div "Skin-Tone Classification" at bounding box center [1067, 211] width 181 height 11
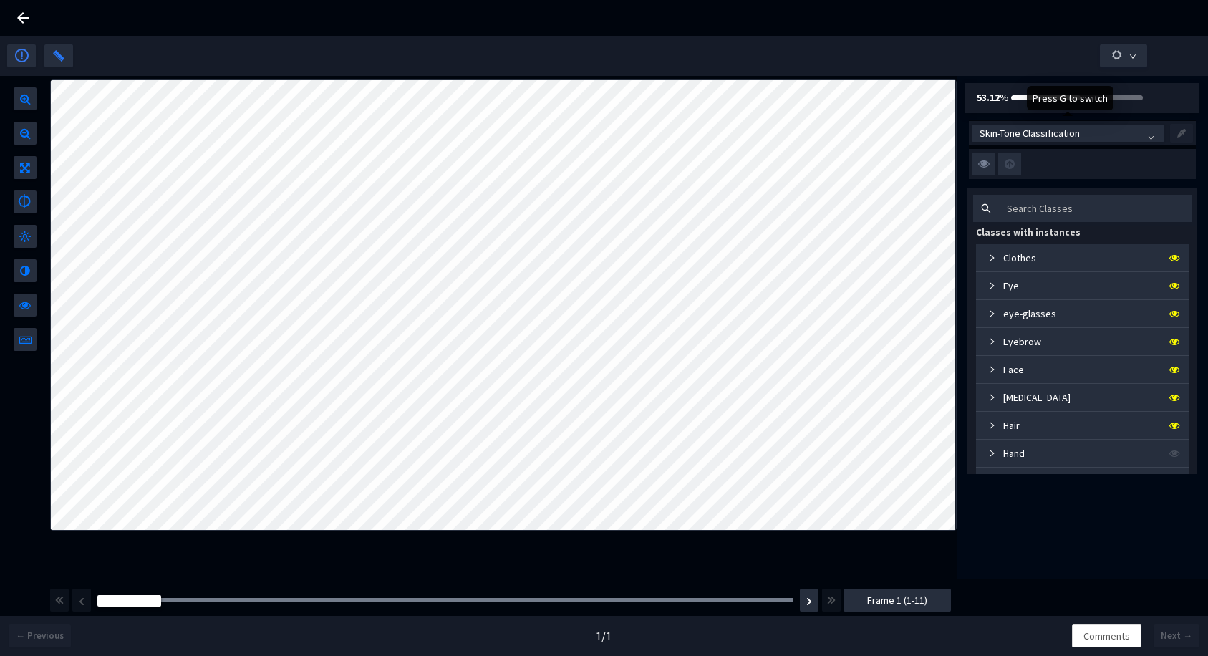
click at [1011, 137] on span "Skin-Tone Classification" at bounding box center [1067, 132] width 177 height 21
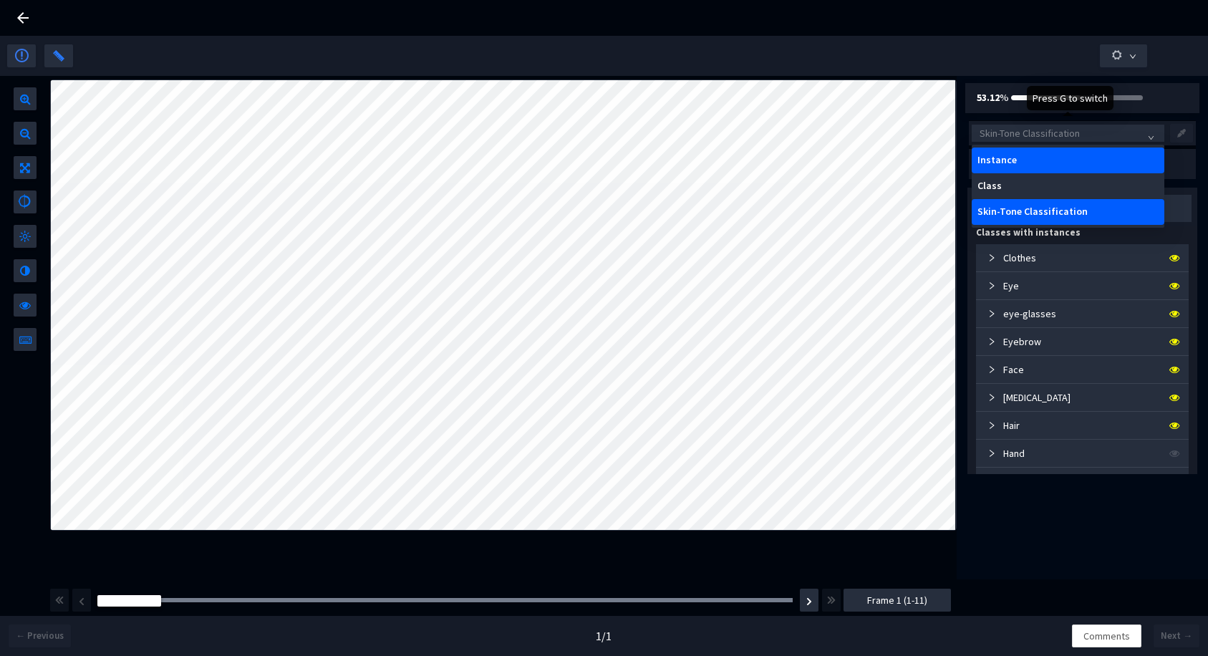
click at [1009, 160] on div "Instance" at bounding box center [1067, 160] width 181 height 11
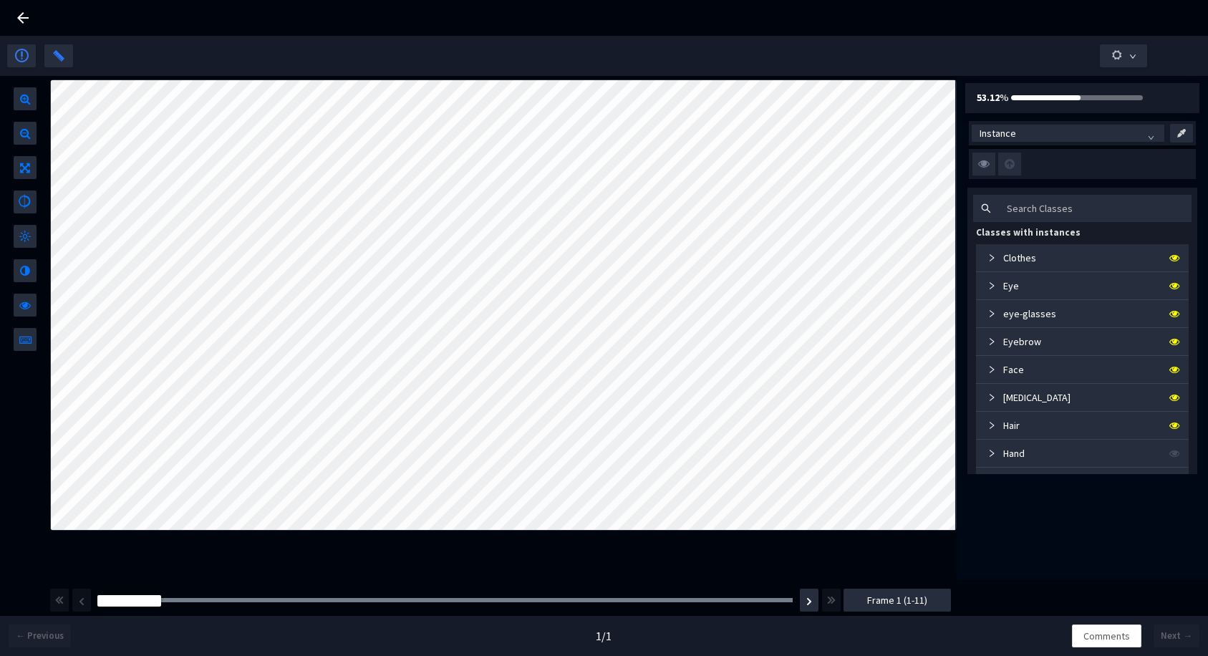
click at [26, 16] on icon at bounding box center [22, 17] width 17 height 17
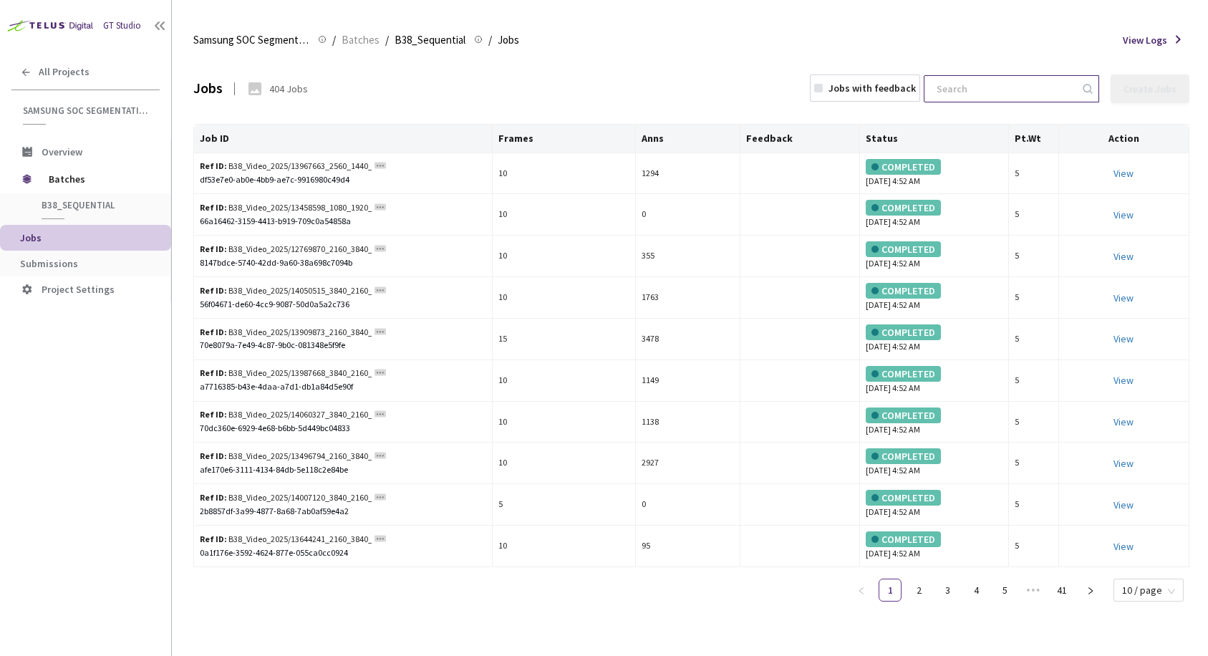
click at [1014, 92] on input at bounding box center [1004, 89] width 152 height 26
paste input "6015249_Animal_Pet_3840x2160"
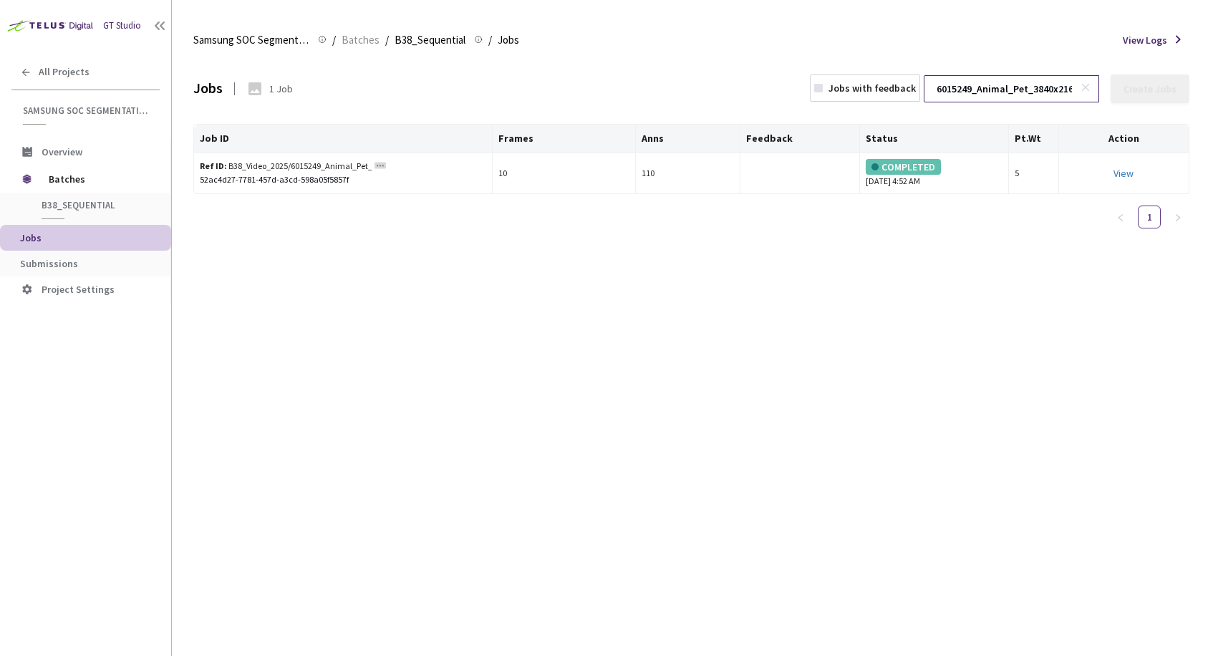
scroll to position [0, 19]
type input "6015249_Animal_Pet_3840x2160"
click at [1114, 172] on div "View" at bounding box center [1123, 173] width 118 height 16
click at [1114, 172] on div "View This will only let you view the job and not perform the labelling task." at bounding box center [1123, 173] width 118 height 16
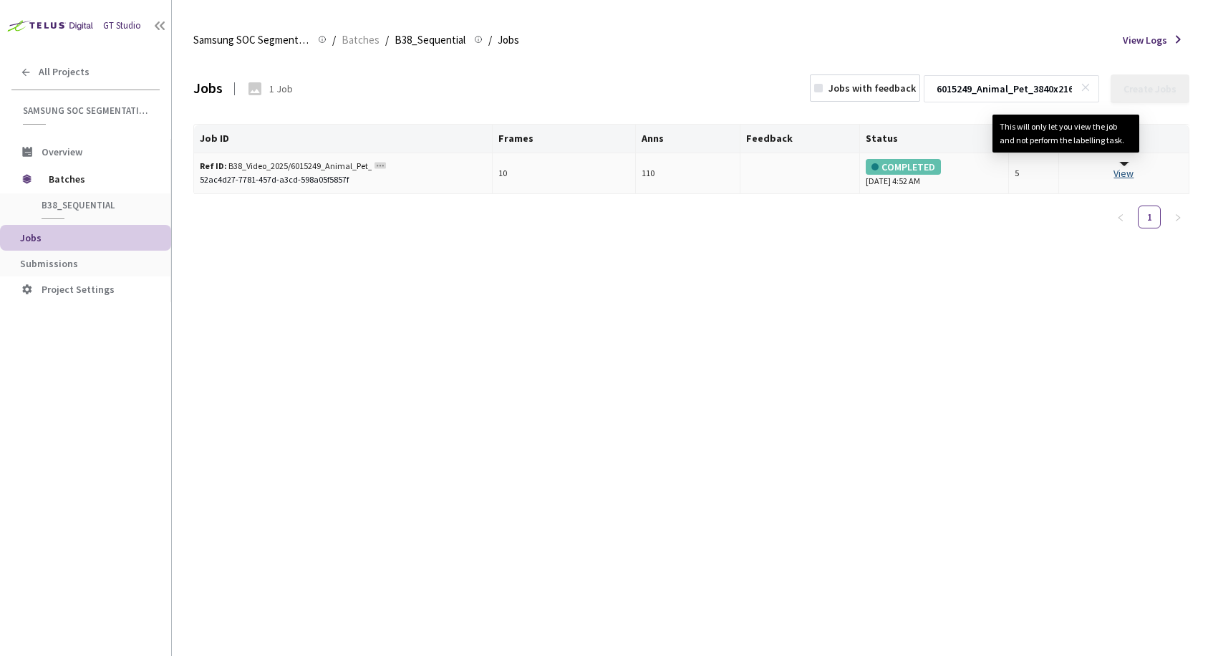
click at [1120, 178] on link "View This will only let you view the job and not perform the labelling task." at bounding box center [1123, 173] width 20 height 13
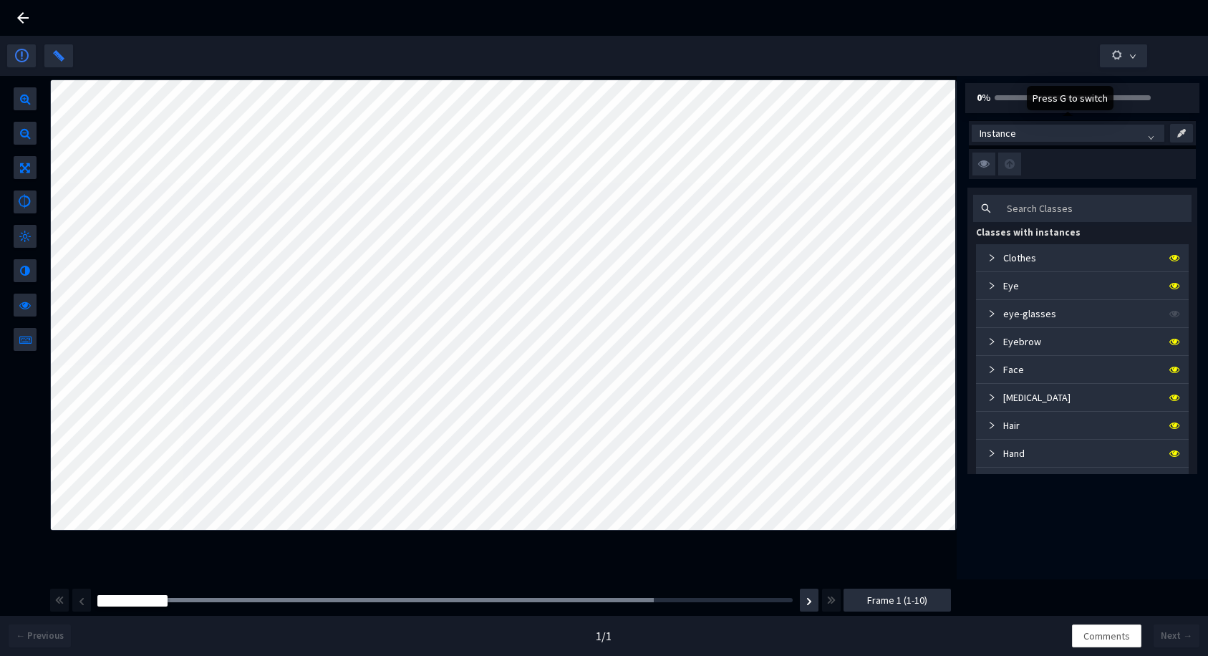
click at [1048, 138] on span "Instance" at bounding box center [1067, 132] width 177 height 21
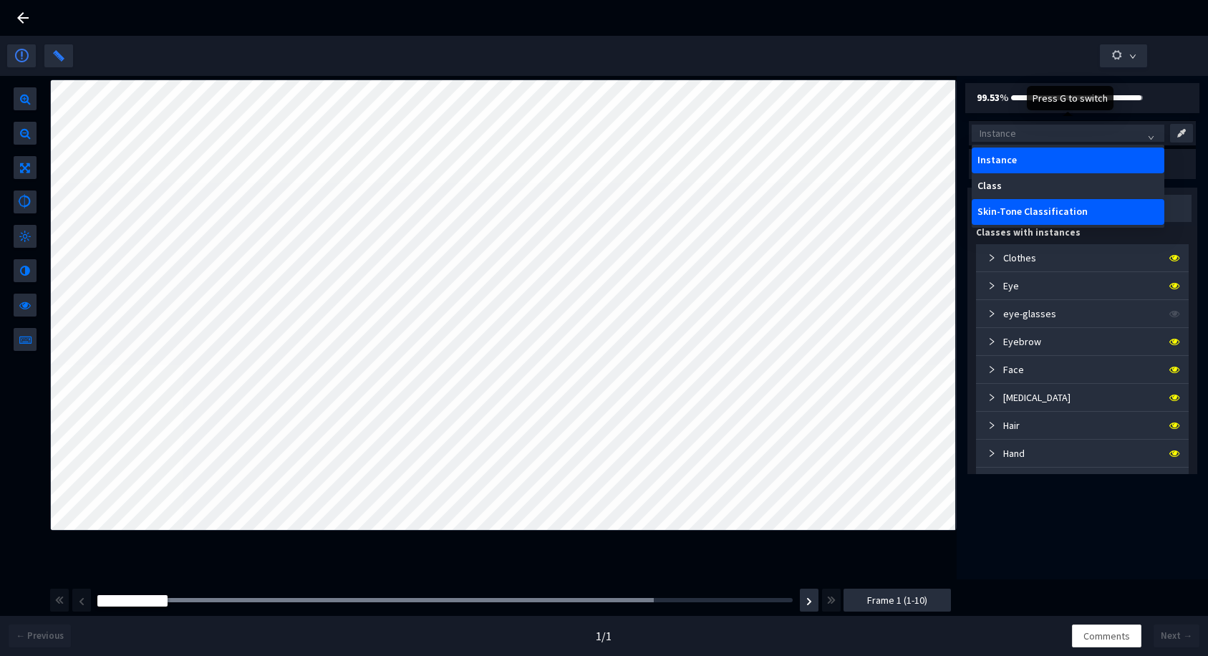
click at [1044, 204] on div "Skin-Tone Classification" at bounding box center [1067, 212] width 193 height 26
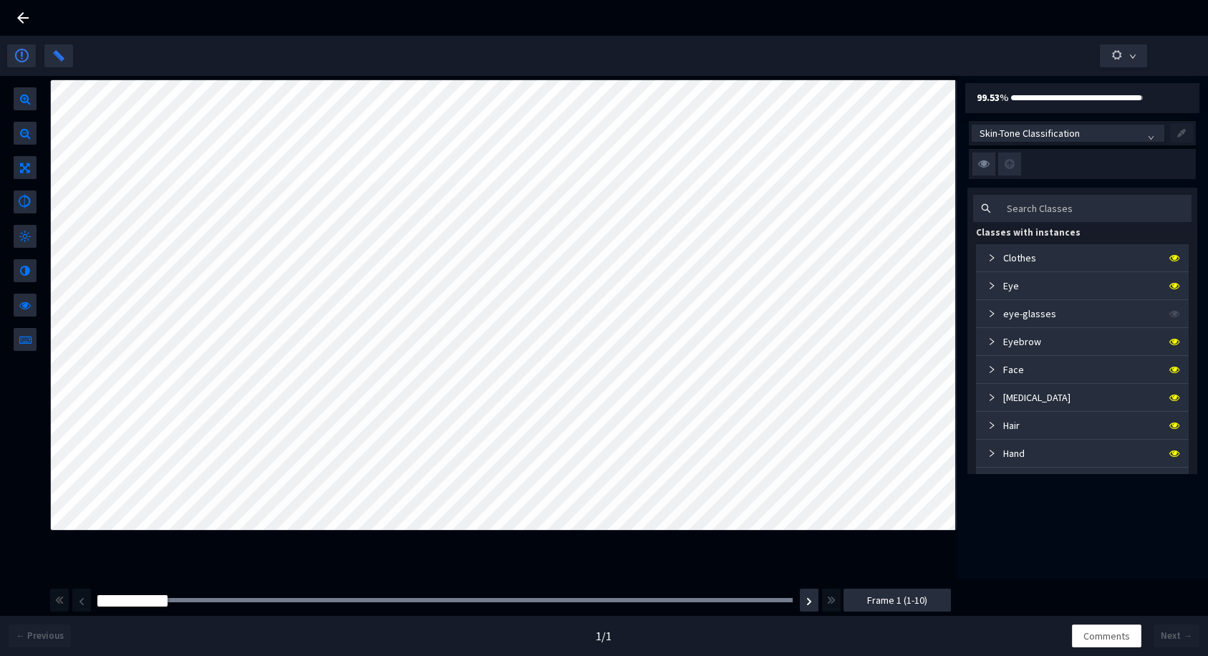
click at [21, 25] on icon at bounding box center [22, 17] width 17 height 17
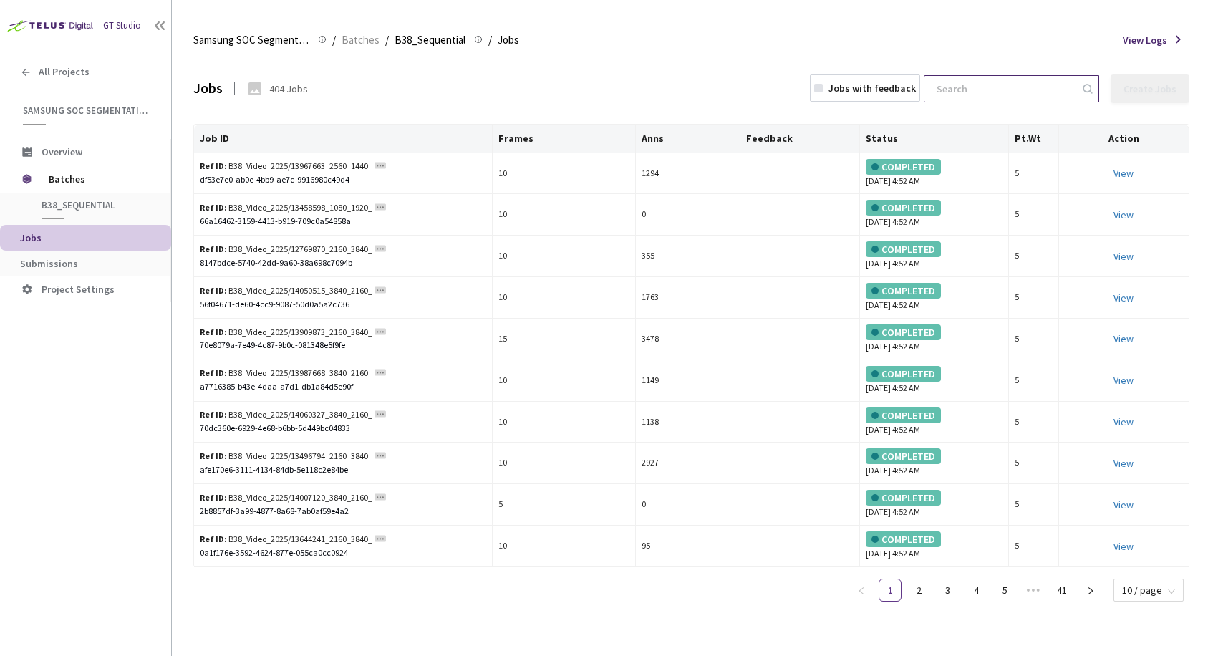
click at [999, 96] on input at bounding box center [1004, 89] width 152 height 26
paste input "6015310_Animal_Pet_3840x2160"
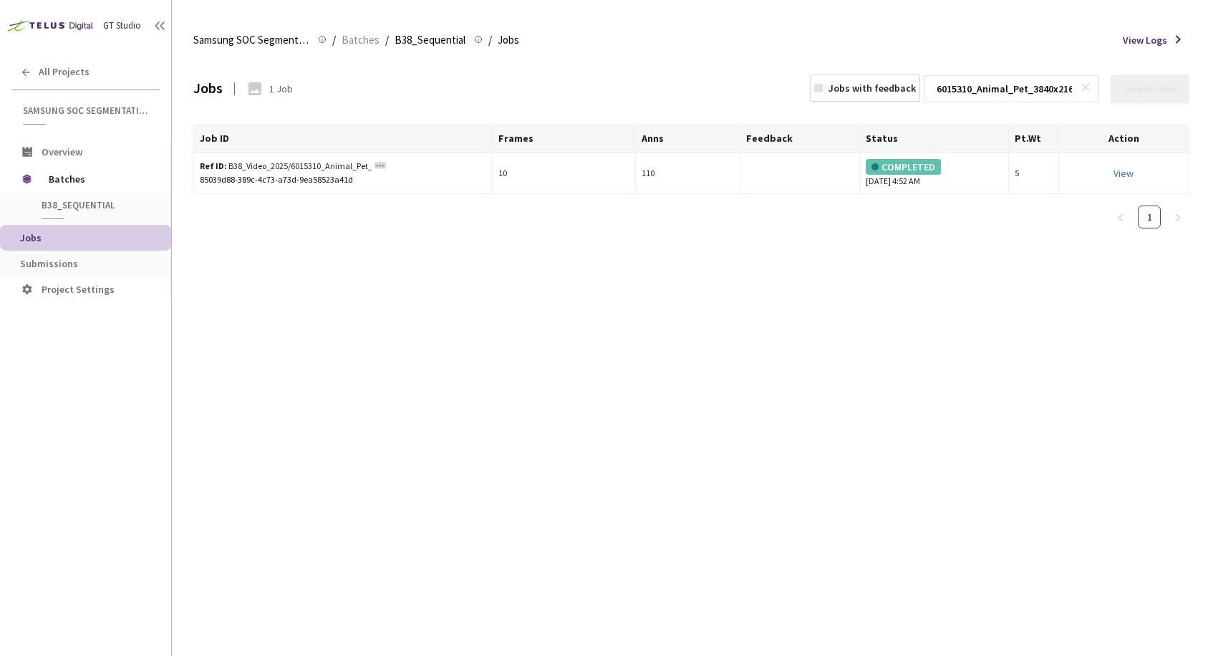
scroll to position [0, 19]
type input "6015310_Animal_Pet_3840x2160"
click at [1117, 170] on link "View" at bounding box center [1123, 173] width 20 height 13
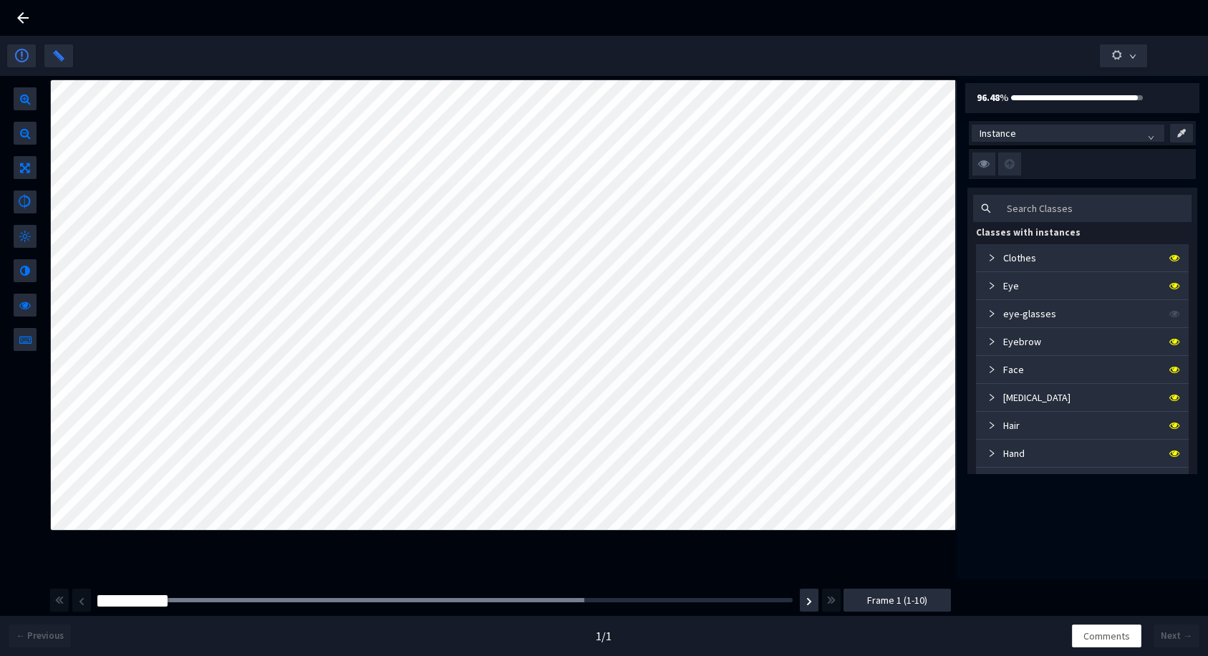
click at [1063, 137] on span "Instance" at bounding box center [1067, 132] width 177 height 21
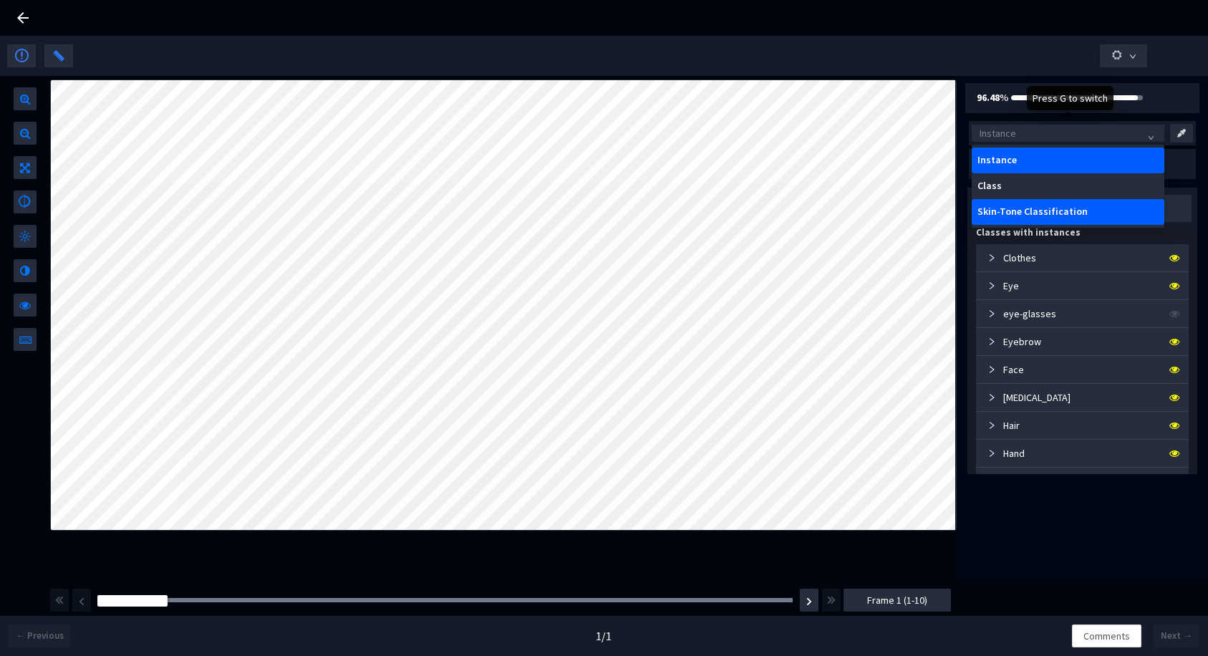
click at [1057, 210] on div "Skin-Tone Classification" at bounding box center [1067, 211] width 181 height 11
